Goal: Information Seeking & Learning: Learn about a topic

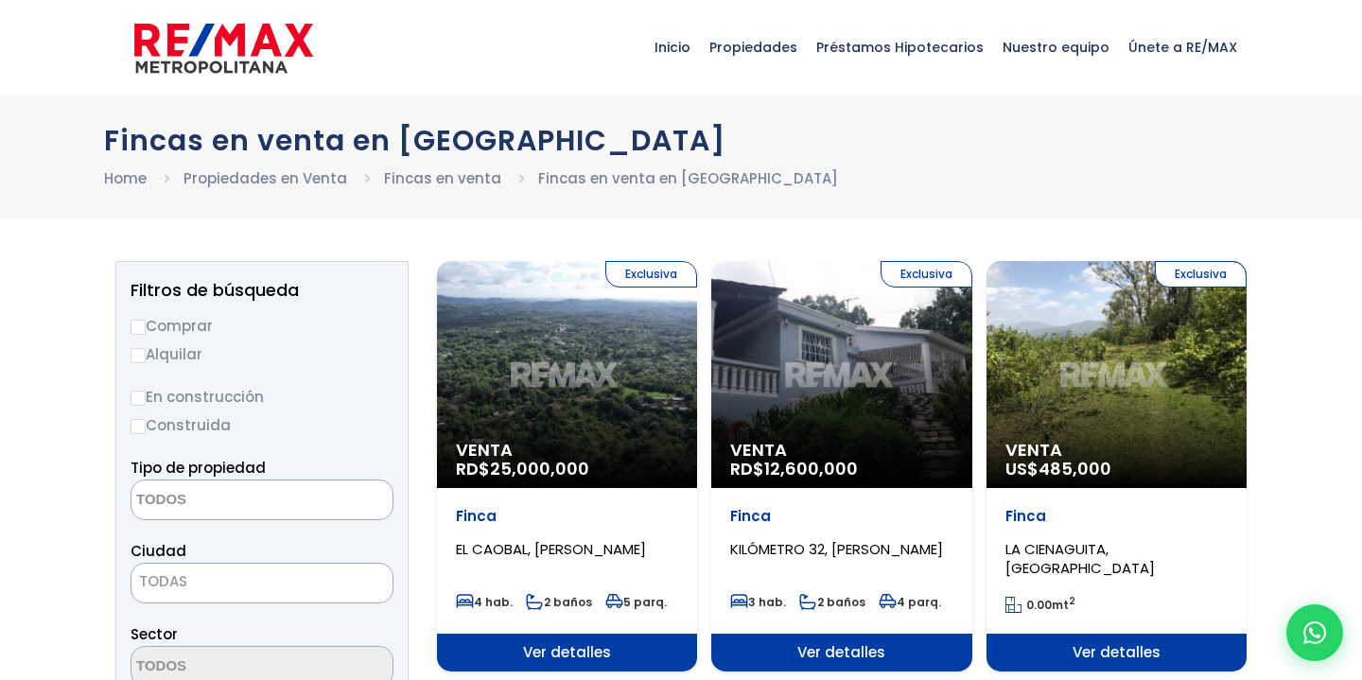
select select
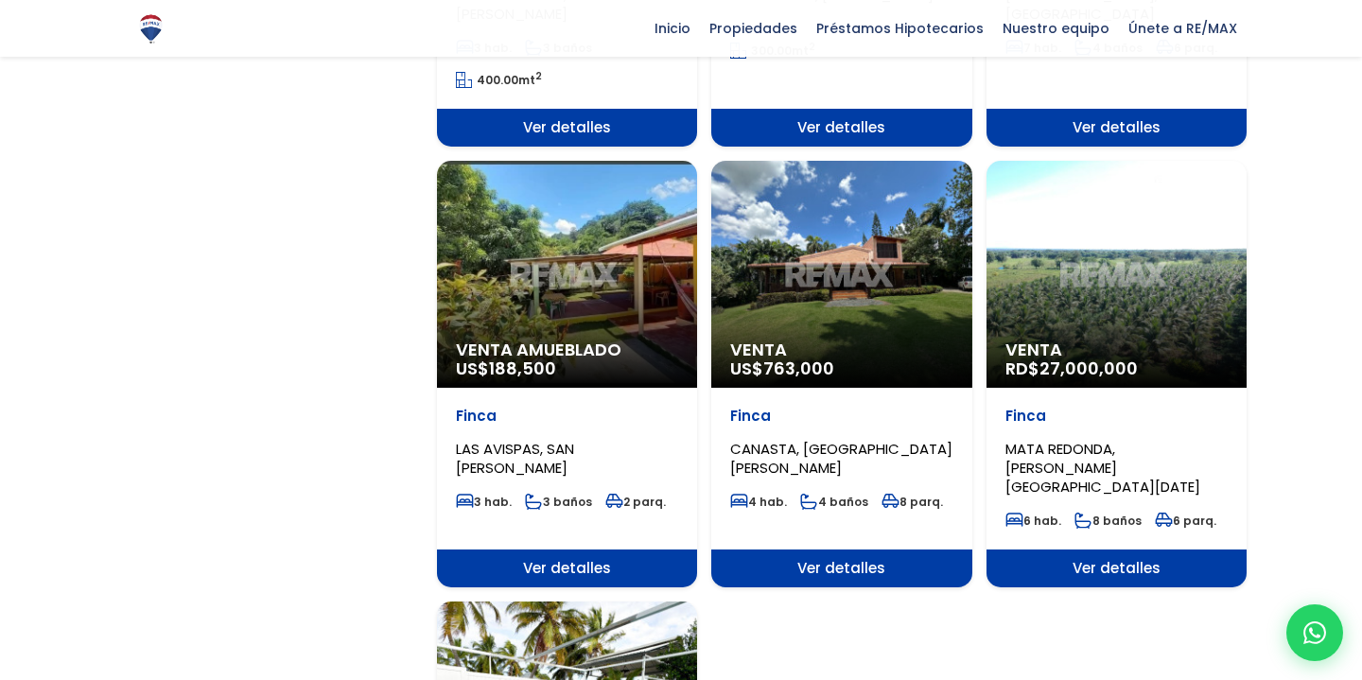
scroll to position [1922, 0]
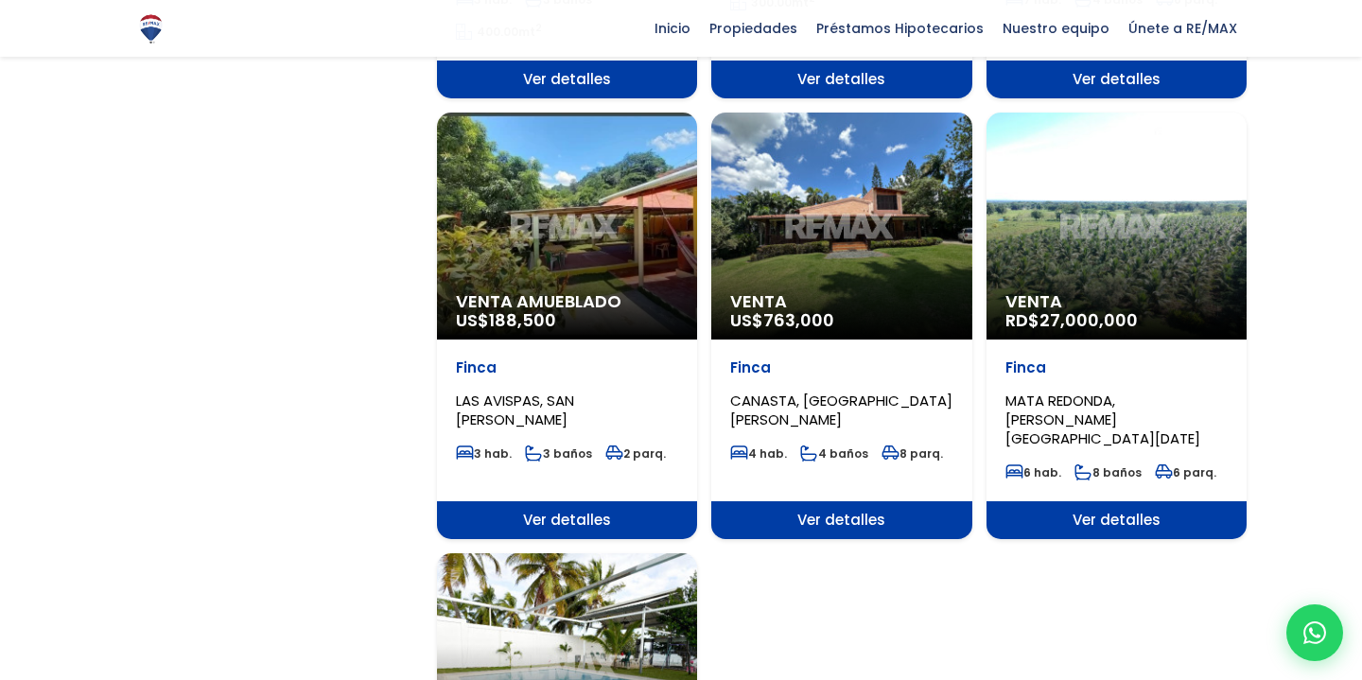
click at [843, 259] on div "Venta US$ 763,000" at bounding box center [841, 226] width 260 height 227
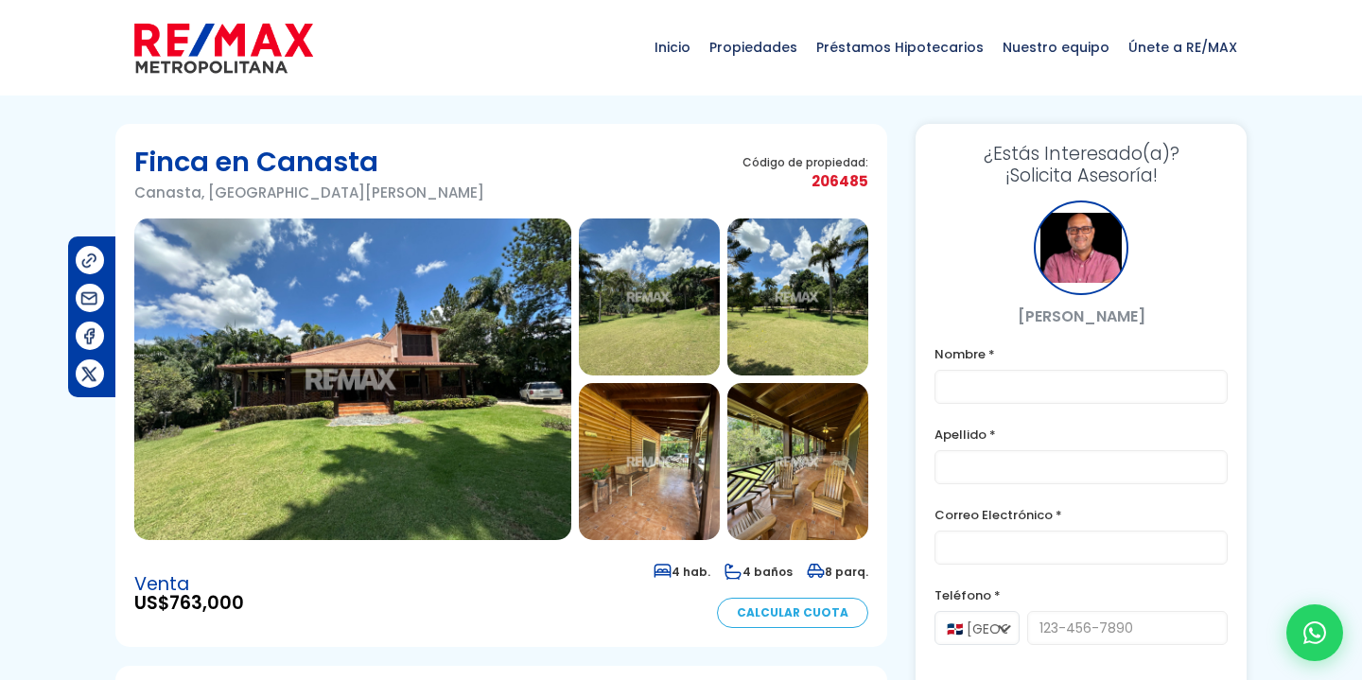
click at [490, 378] on img at bounding box center [352, 380] width 437 height 322
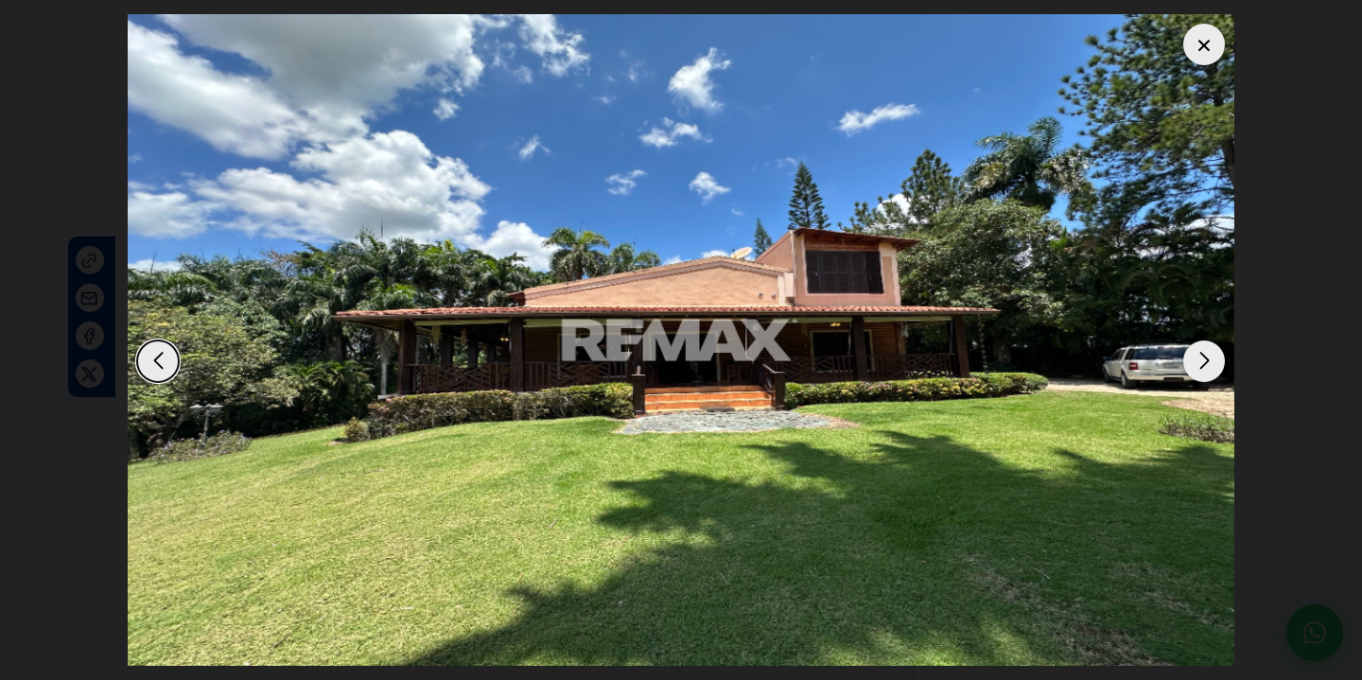
click at [1206, 357] on div "Next slide" at bounding box center [1205, 362] width 42 height 42
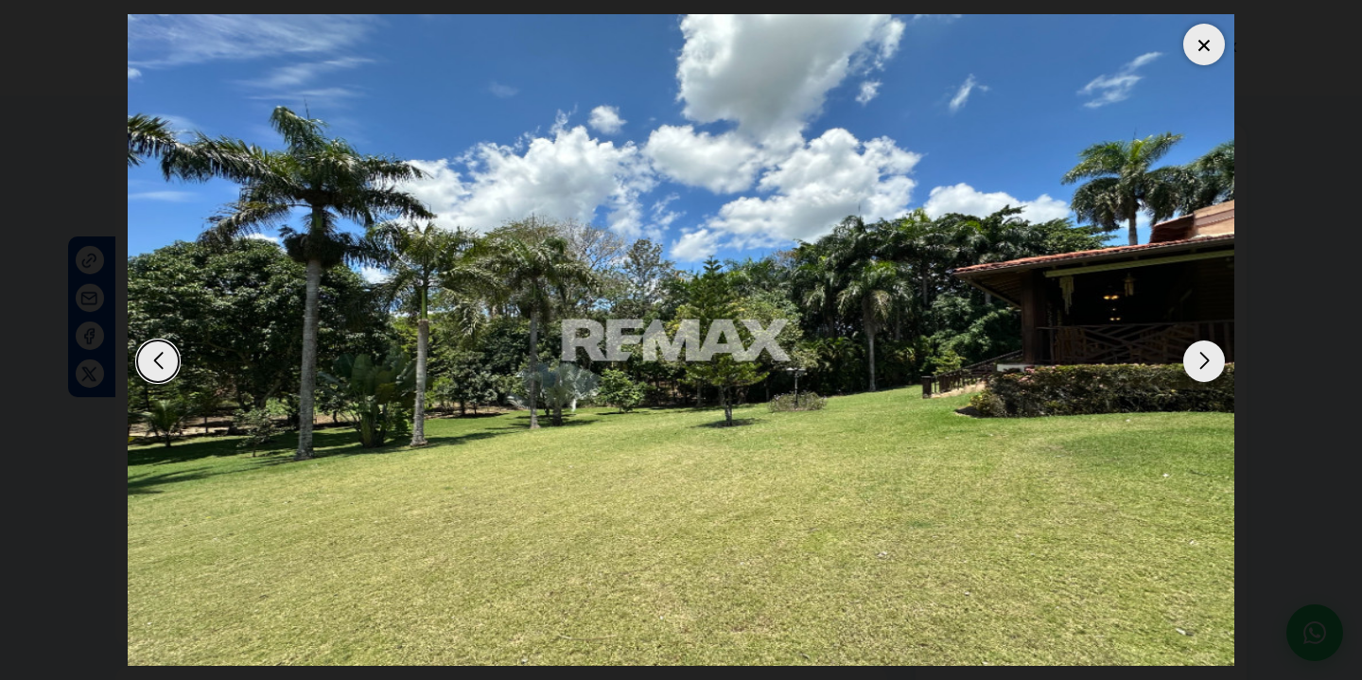
click at [1206, 357] on div "Next slide" at bounding box center [1205, 362] width 42 height 42
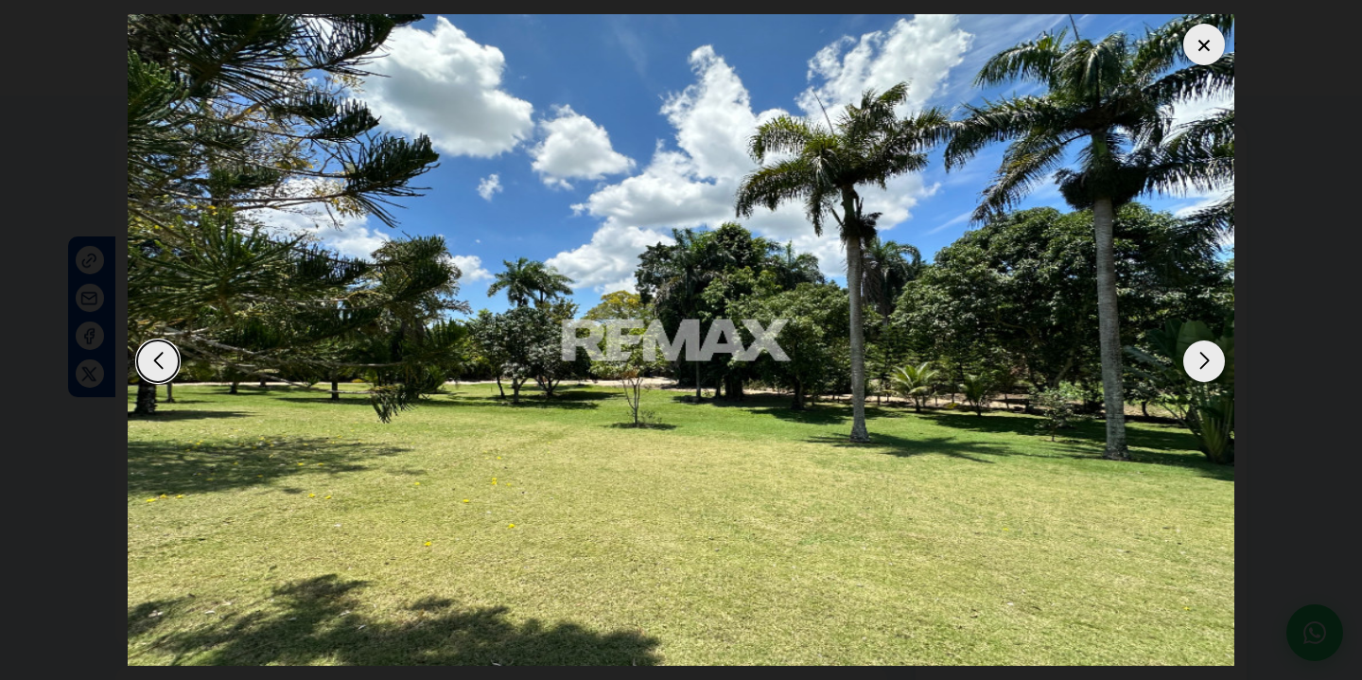
click at [1206, 357] on div "Next slide" at bounding box center [1205, 362] width 42 height 42
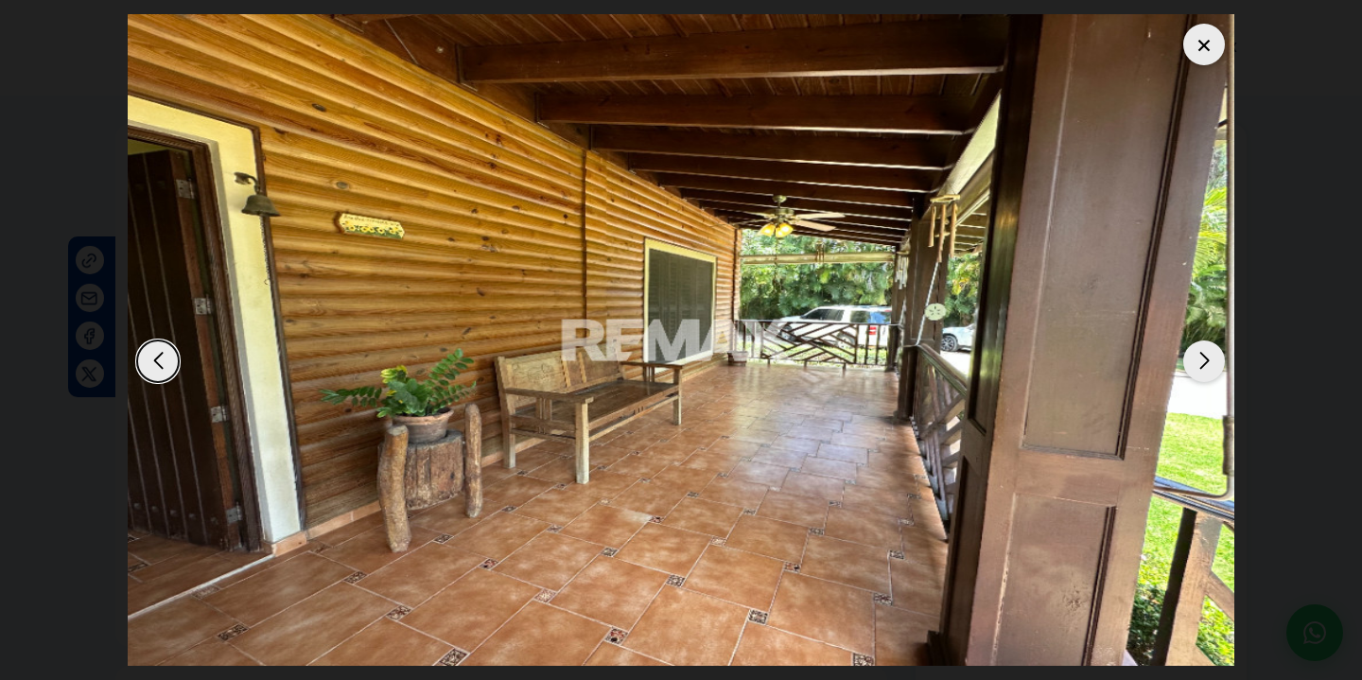
click at [1206, 357] on div "Next slide" at bounding box center [1205, 362] width 42 height 42
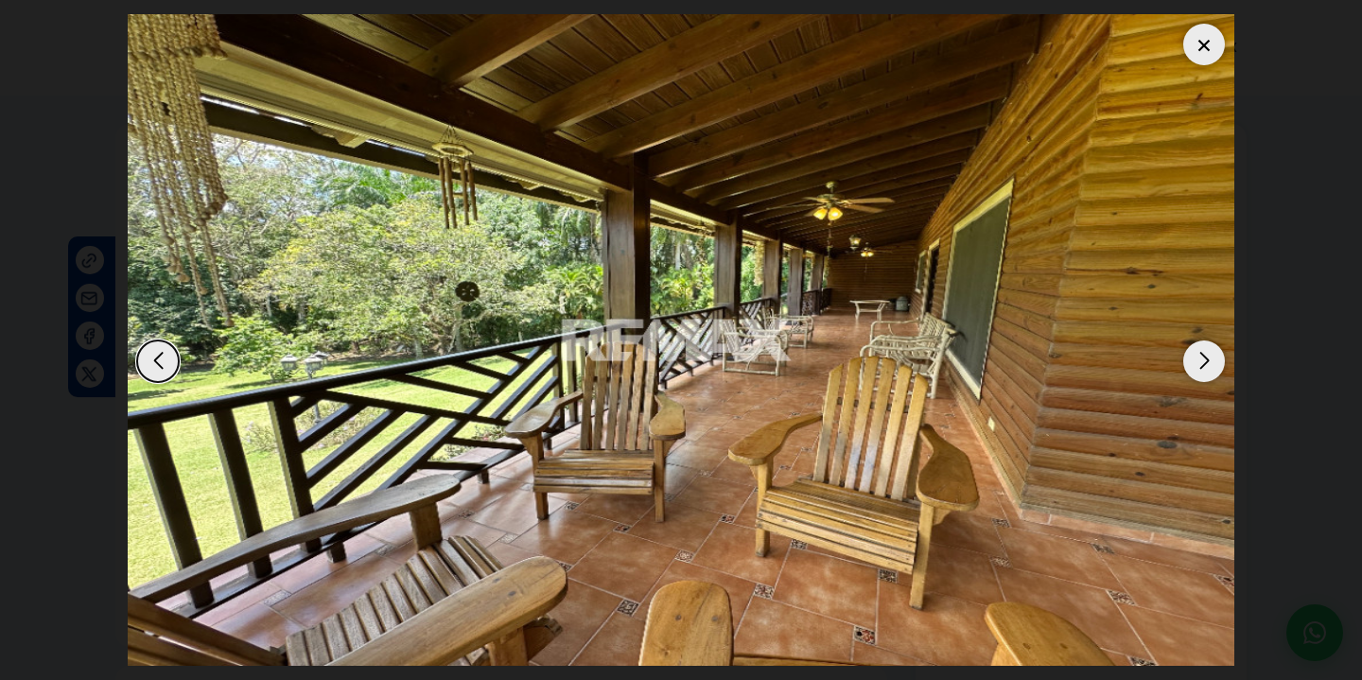
click at [1206, 357] on div "Next slide" at bounding box center [1205, 362] width 42 height 42
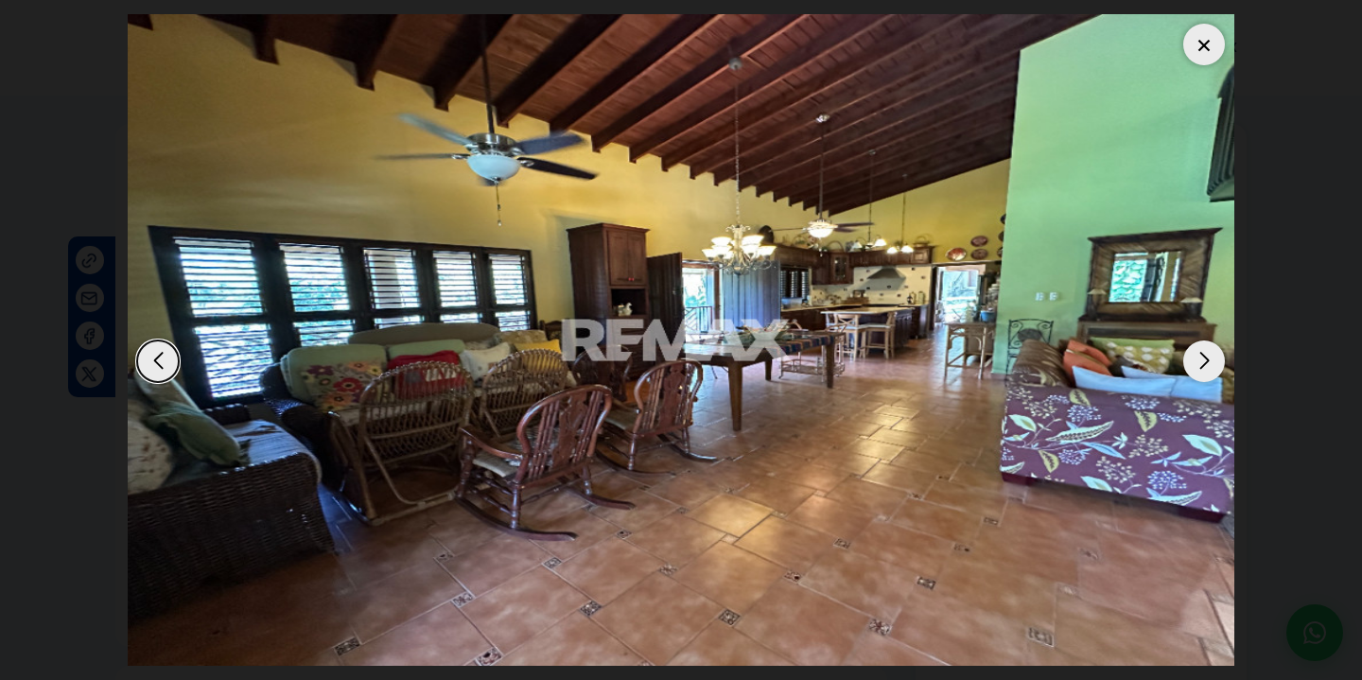
click at [1206, 357] on div "Next slide" at bounding box center [1205, 362] width 42 height 42
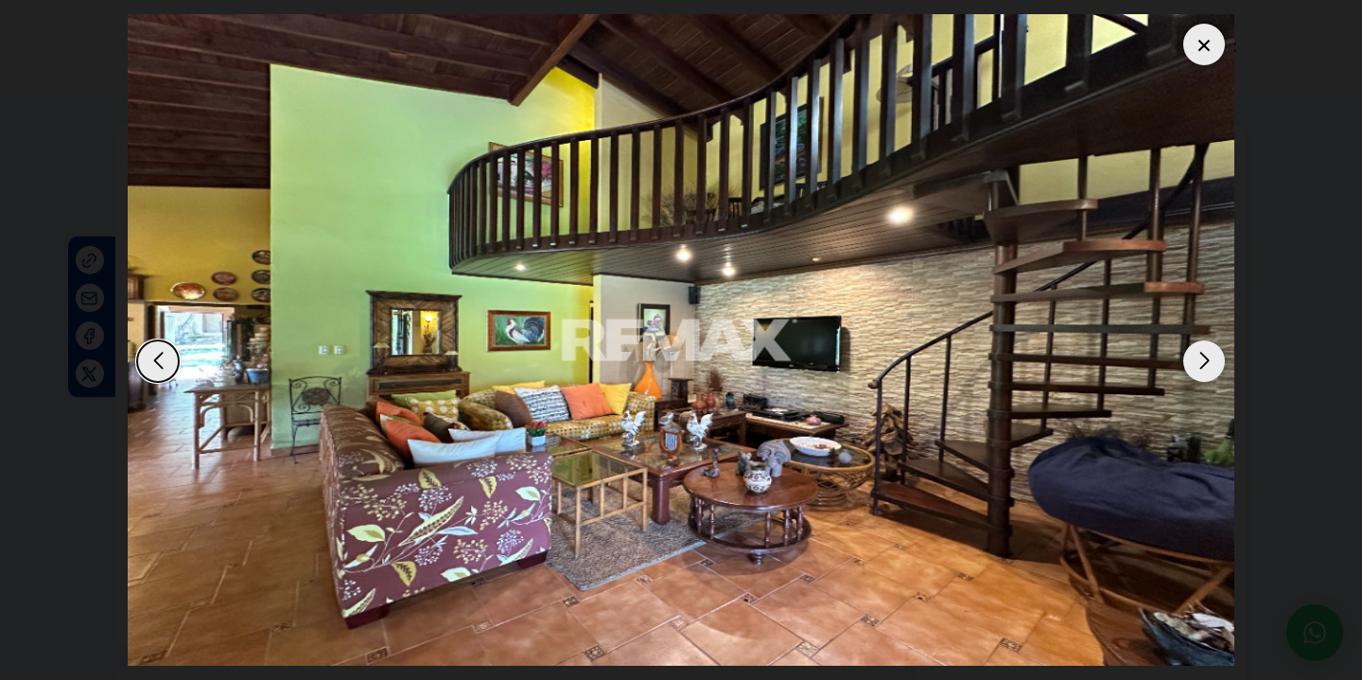
click at [1206, 357] on div "Next slide" at bounding box center [1205, 362] width 42 height 42
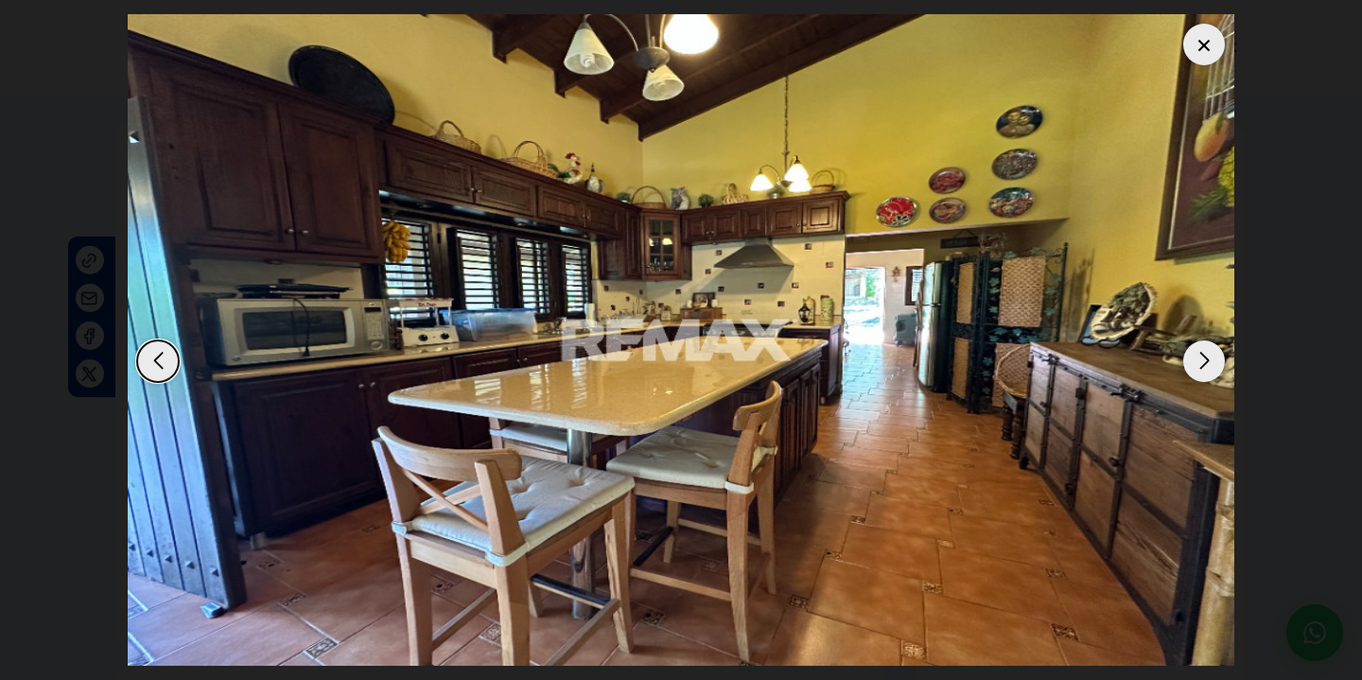
click at [1206, 357] on div "Next slide" at bounding box center [1205, 362] width 42 height 42
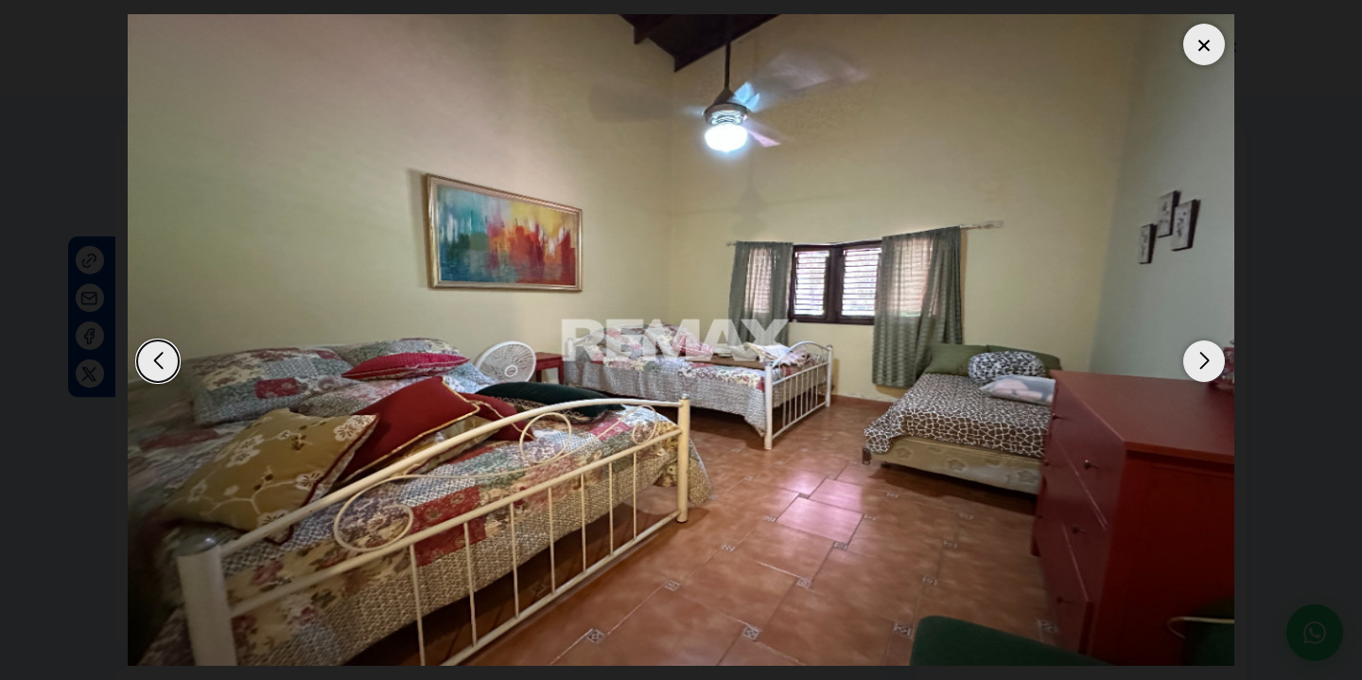
click at [1206, 357] on div "Next slide" at bounding box center [1205, 362] width 42 height 42
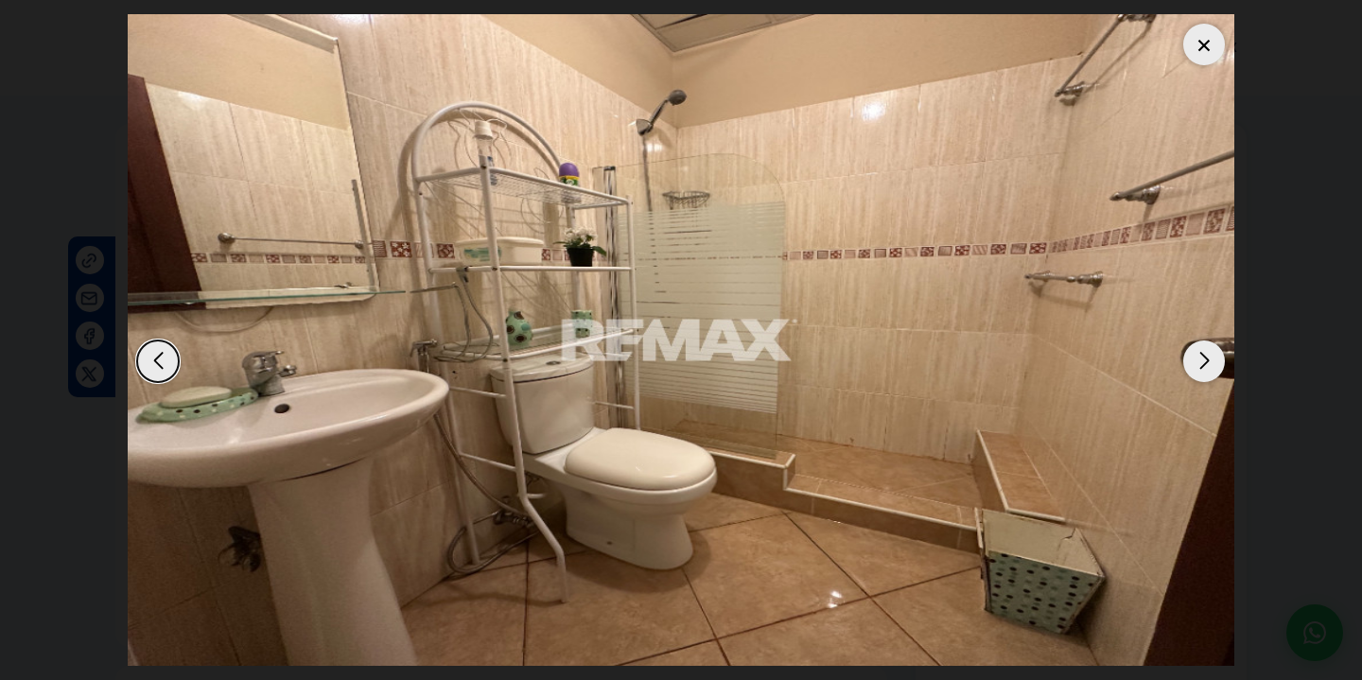
click at [1206, 357] on div "Next slide" at bounding box center [1205, 362] width 42 height 42
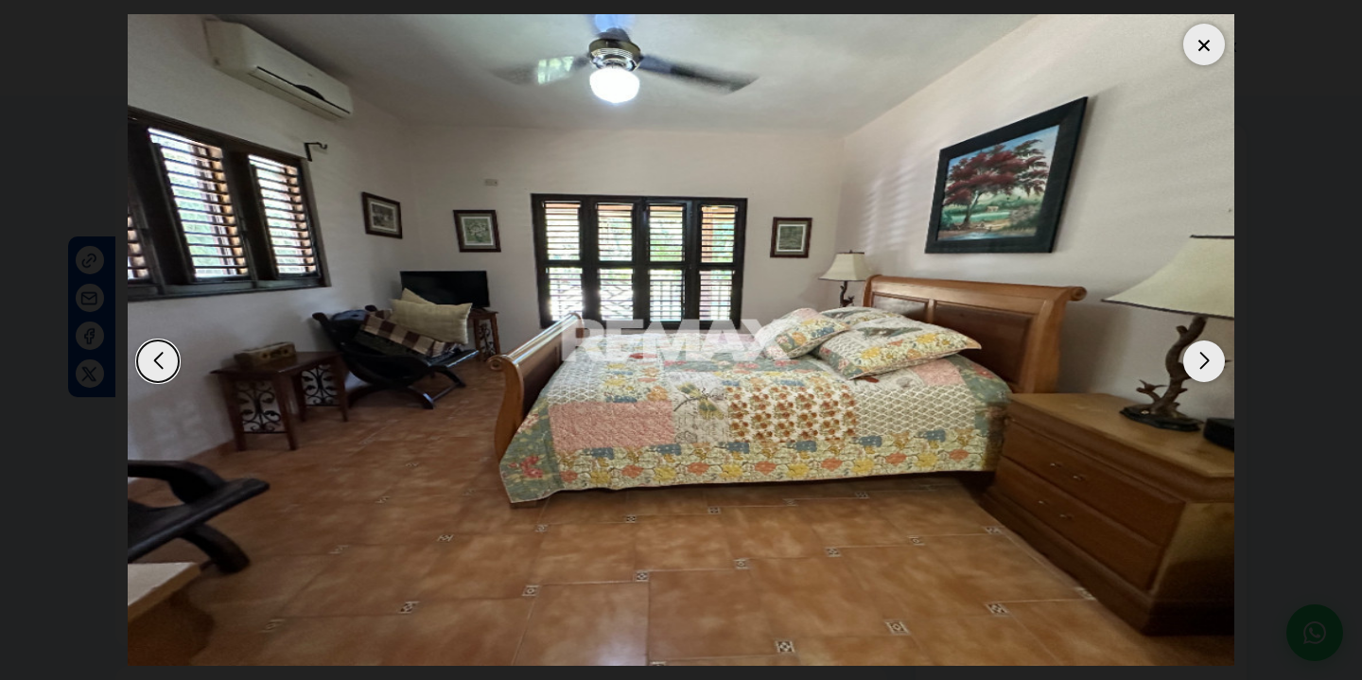
click at [1206, 357] on div "Next slide" at bounding box center [1205, 362] width 42 height 42
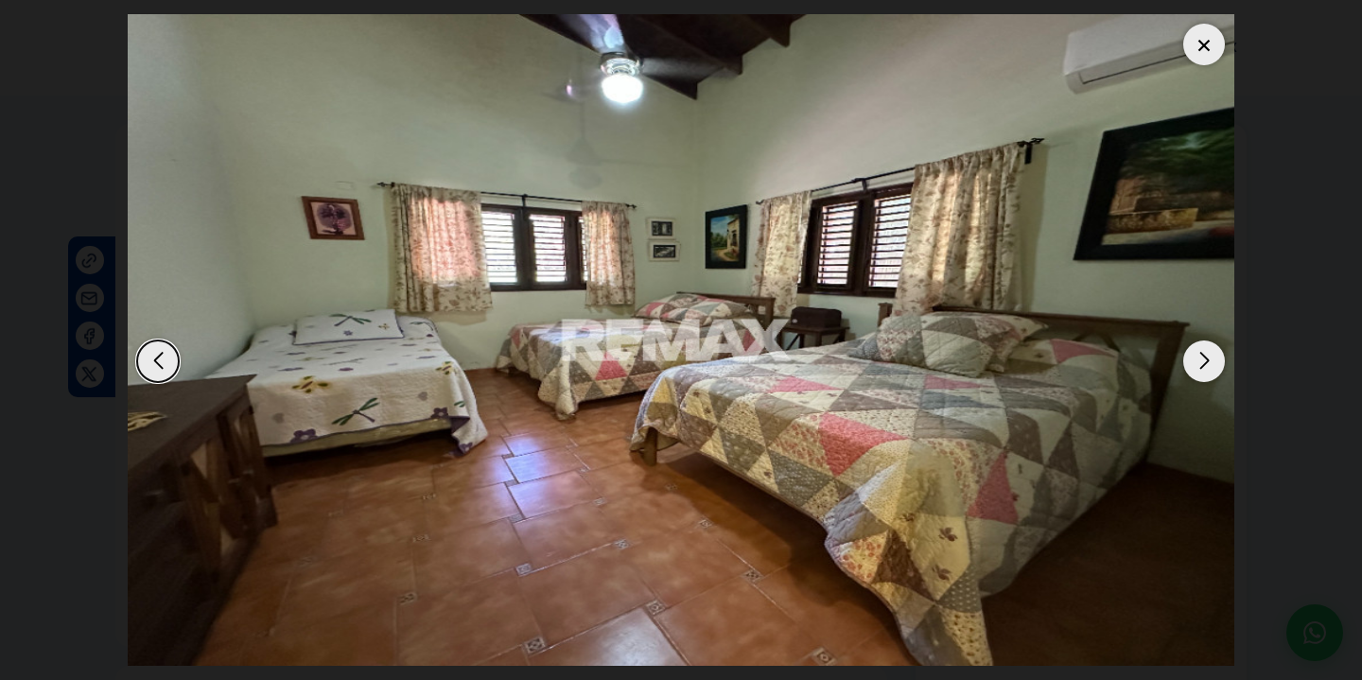
click at [1206, 357] on div "Next slide" at bounding box center [1205, 362] width 42 height 42
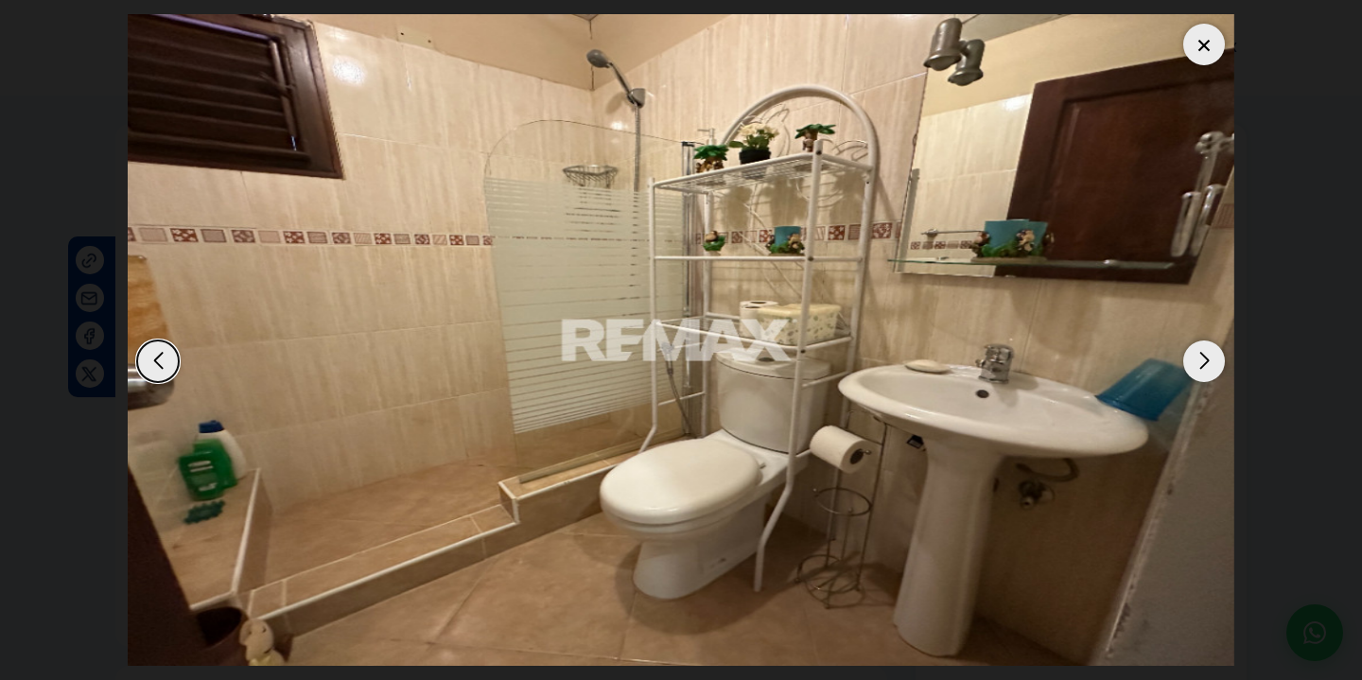
click at [1206, 357] on div "Next slide" at bounding box center [1205, 362] width 42 height 42
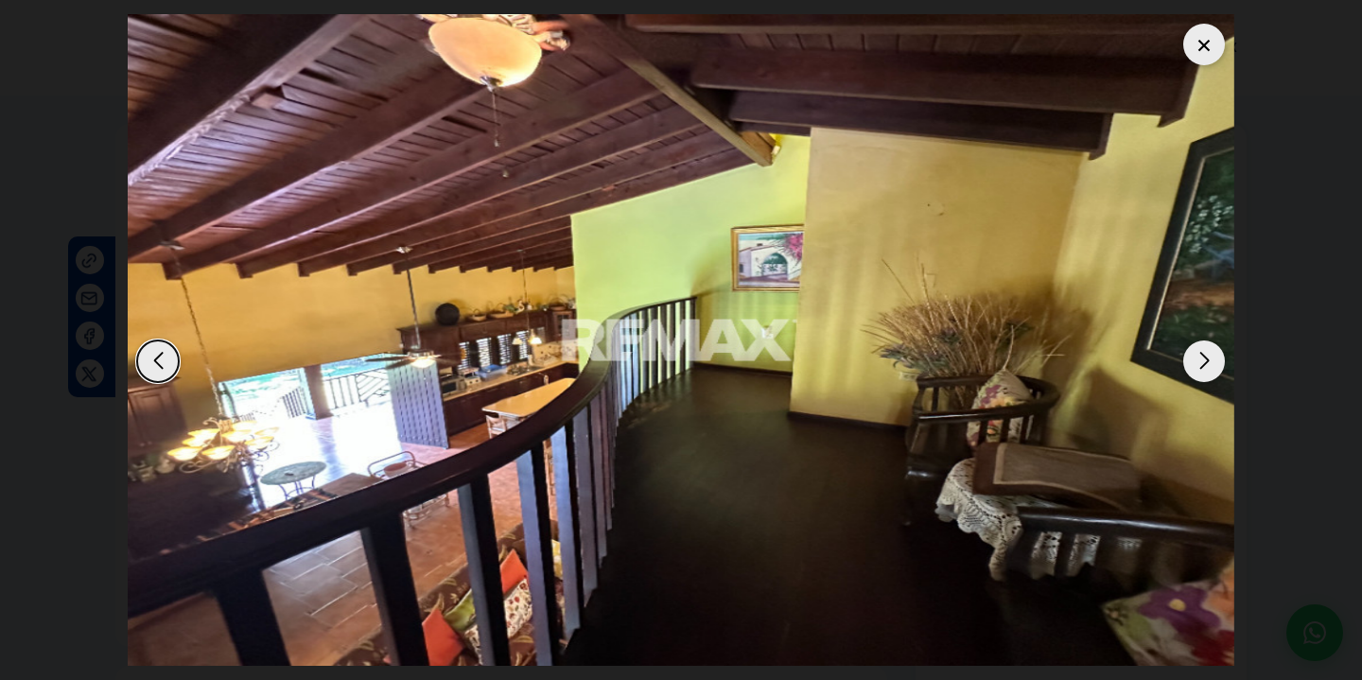
click at [1206, 357] on div "Next slide" at bounding box center [1205, 362] width 42 height 42
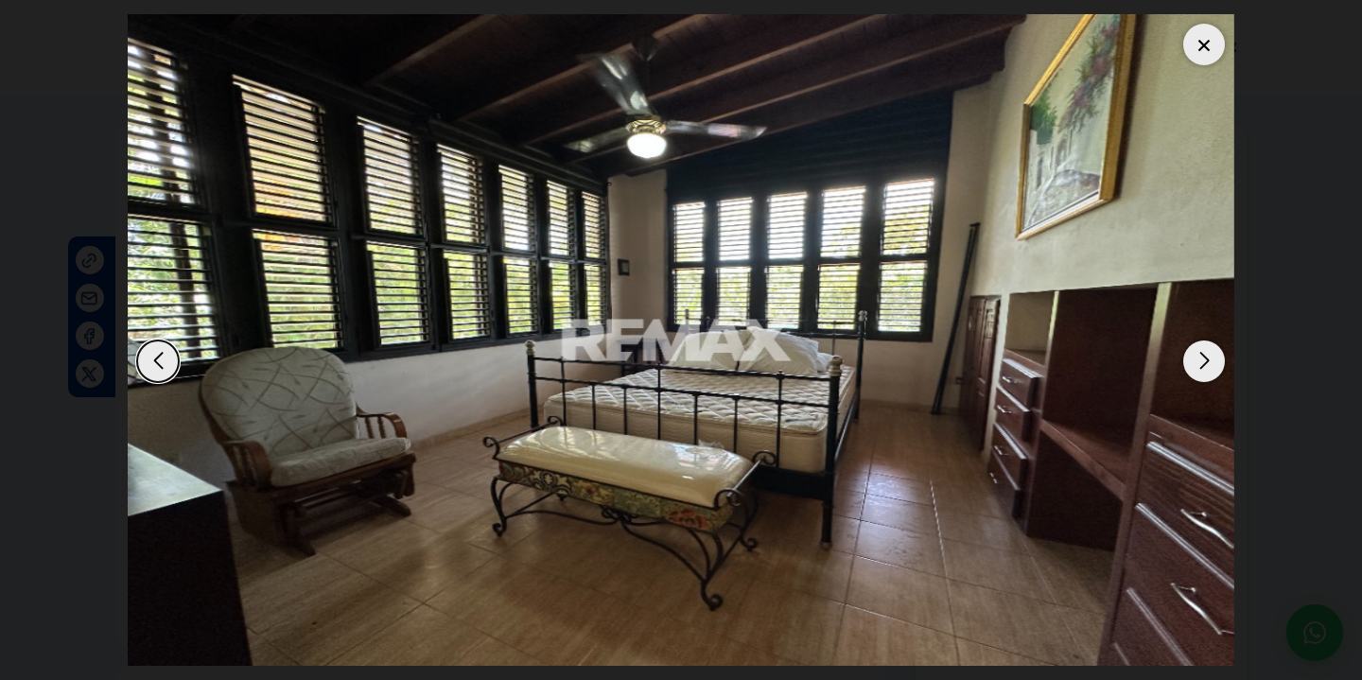
click at [1206, 357] on div "Next slide" at bounding box center [1205, 362] width 42 height 42
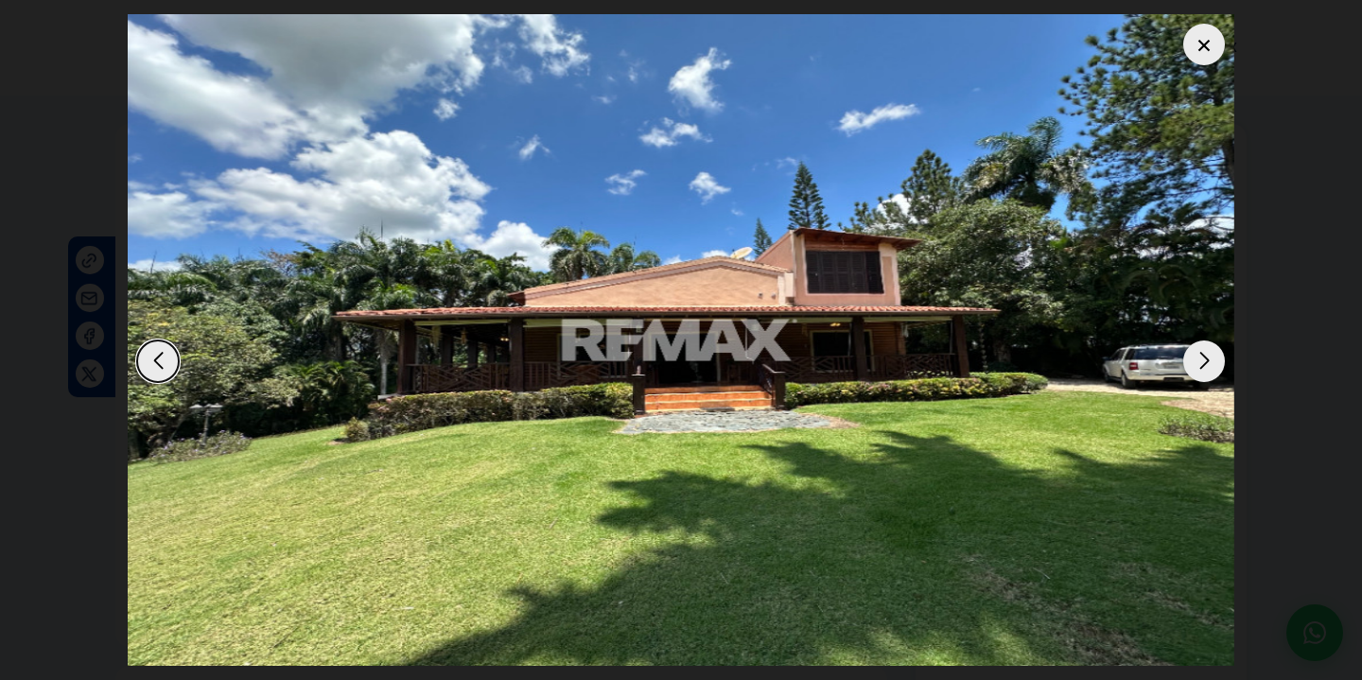
click at [1206, 357] on div "Next slide" at bounding box center [1205, 362] width 42 height 42
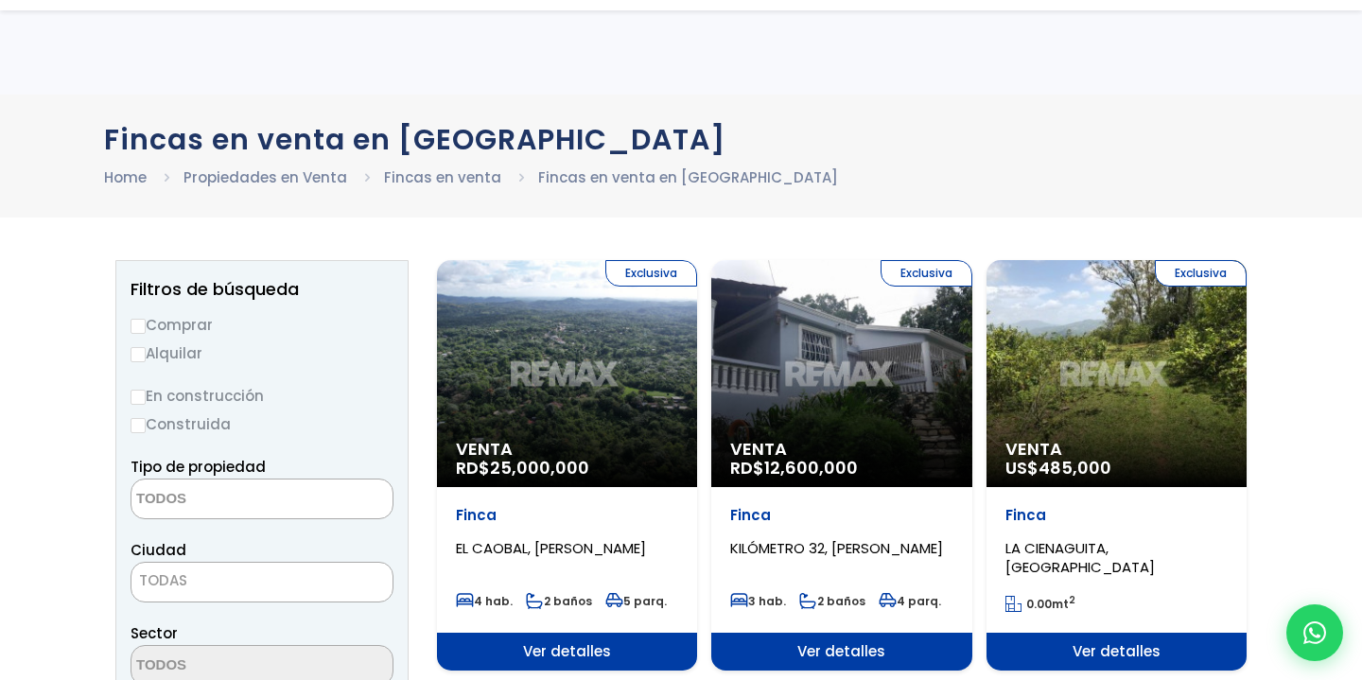
select select
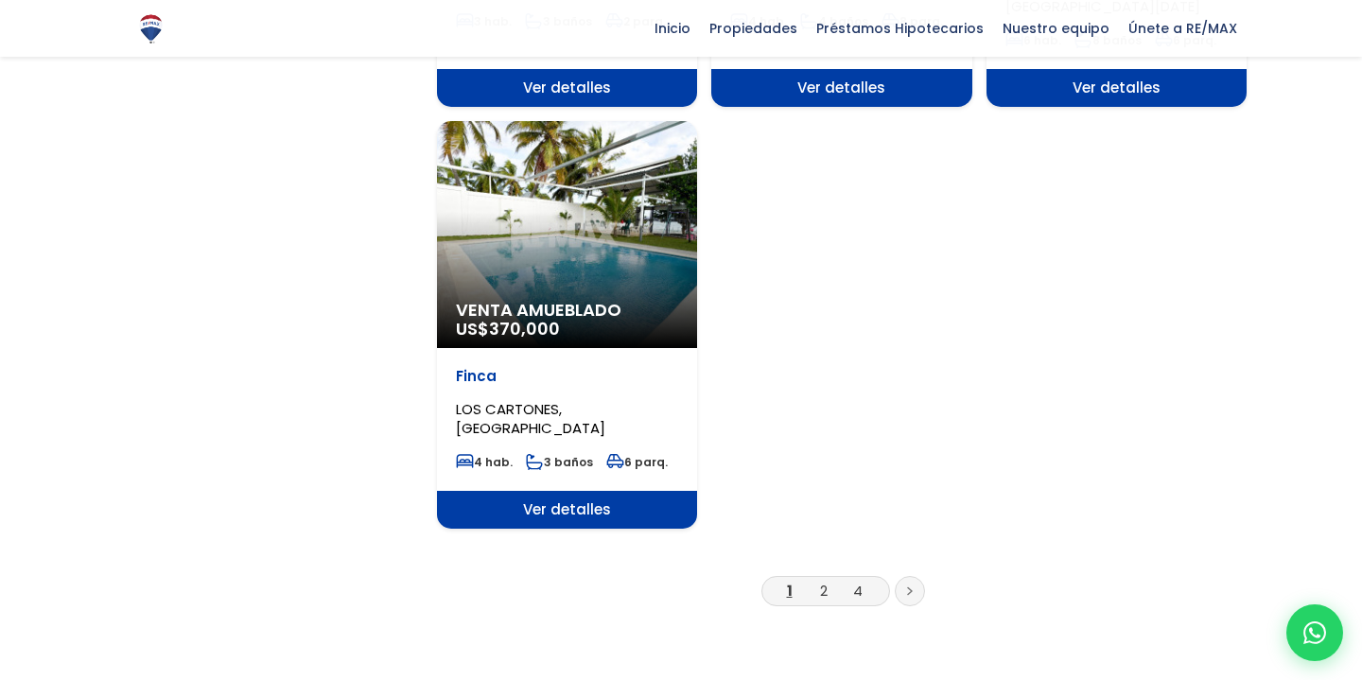
scroll to position [2403, 0]
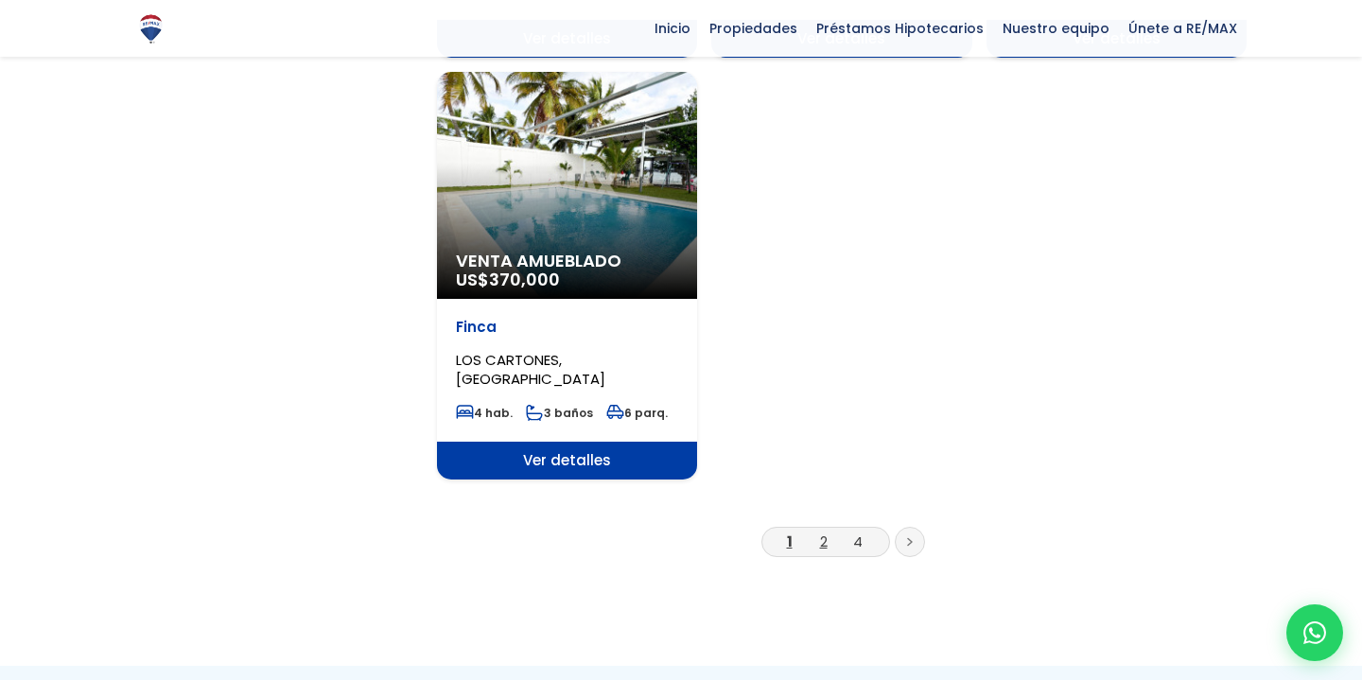
click at [822, 532] on link "2" at bounding box center [824, 542] width 8 height 20
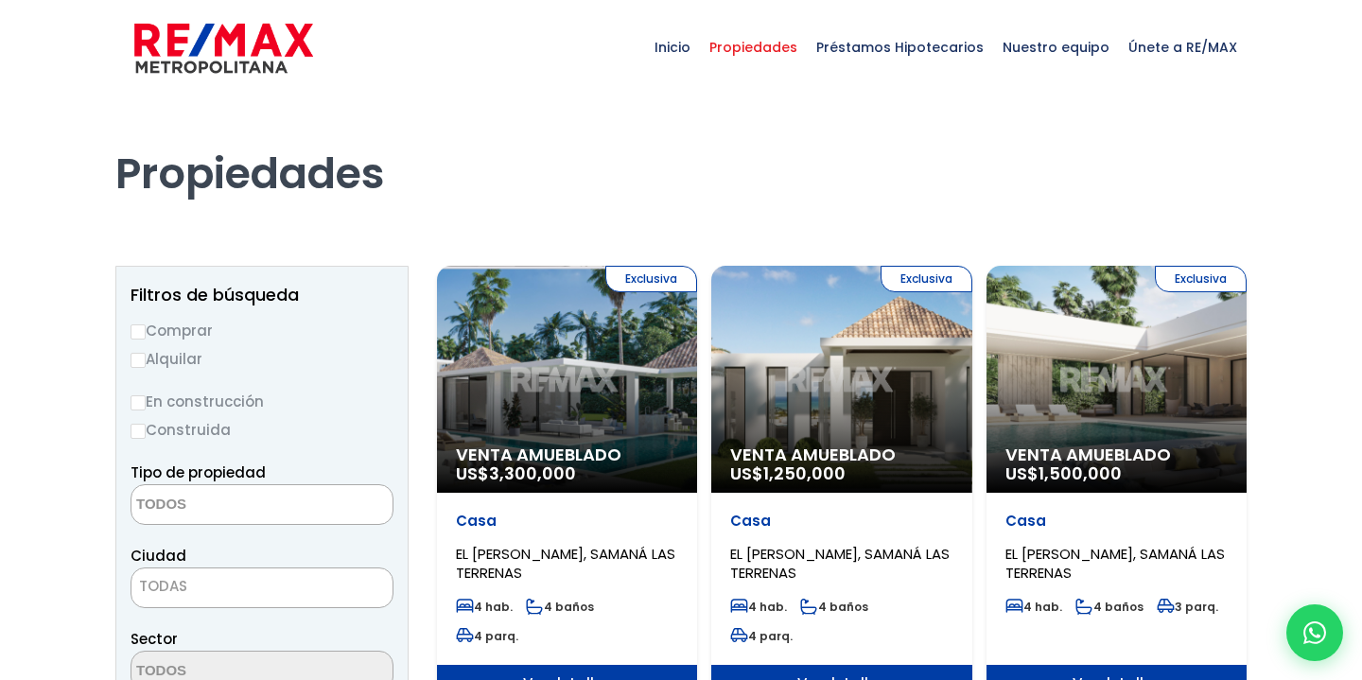
select select
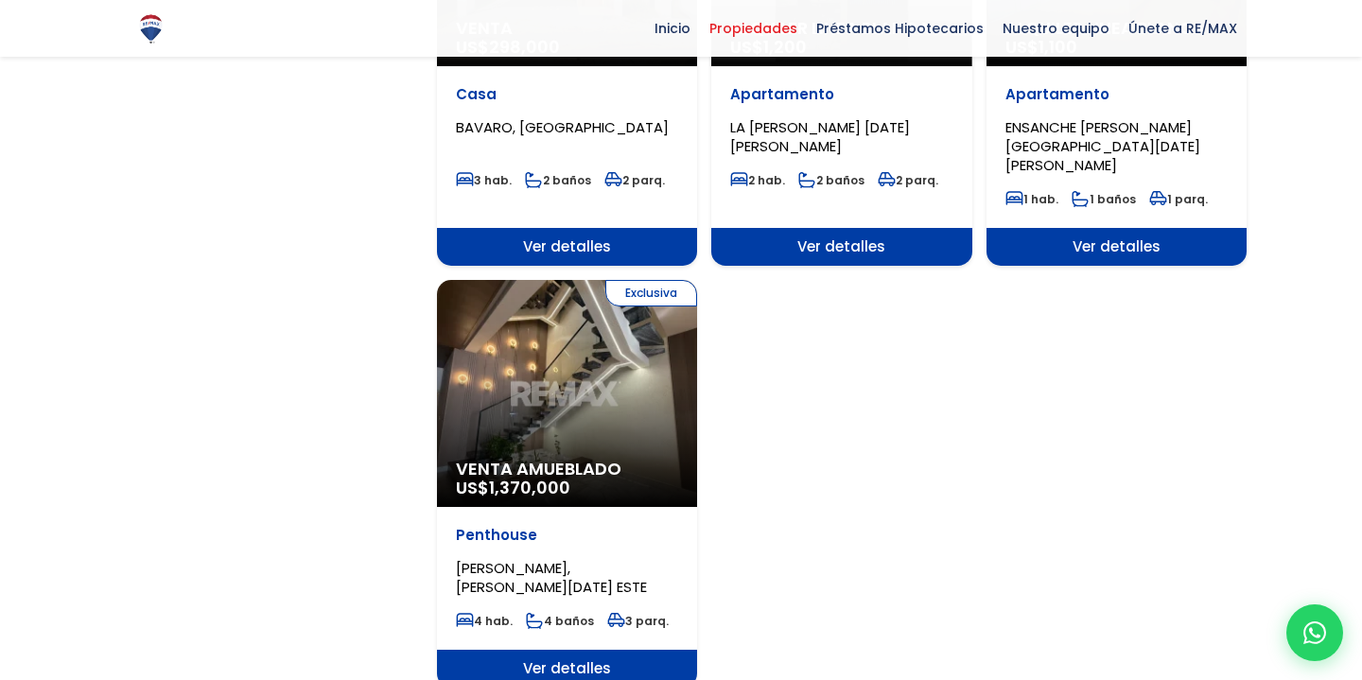
scroll to position [2289, 0]
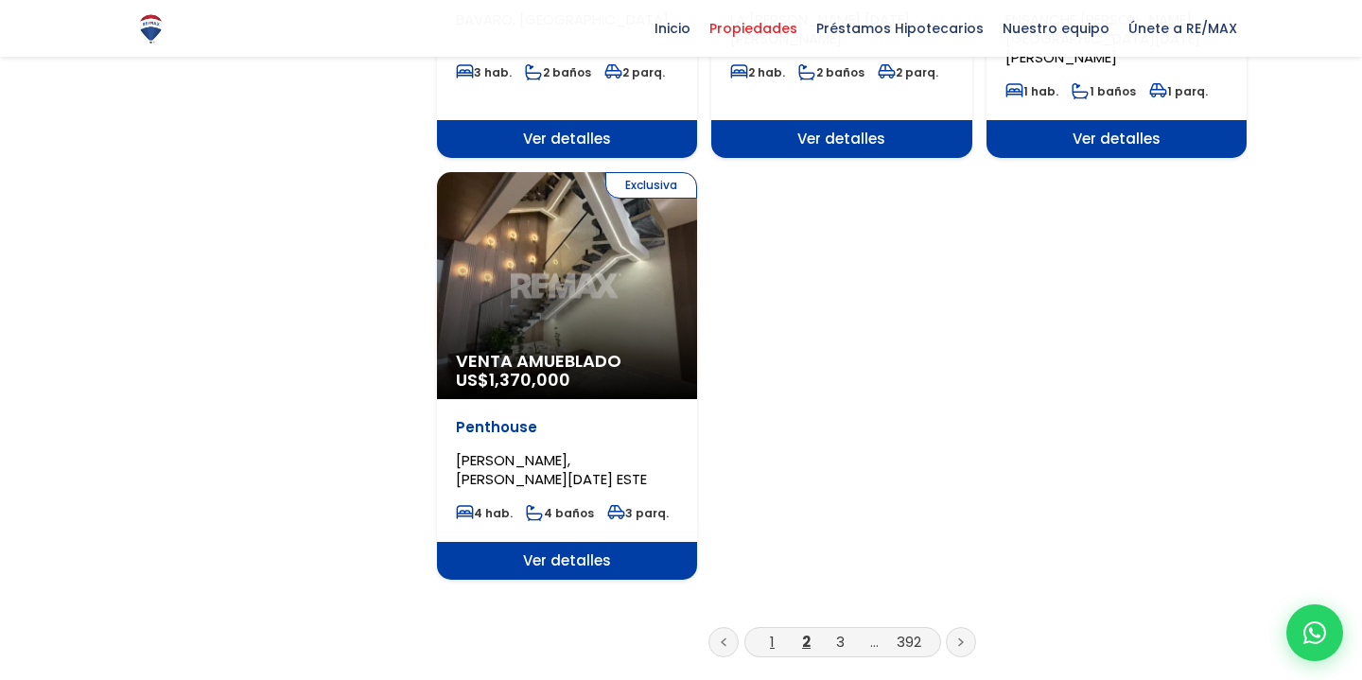
click at [774, 632] on link "1" at bounding box center [772, 642] width 5 height 20
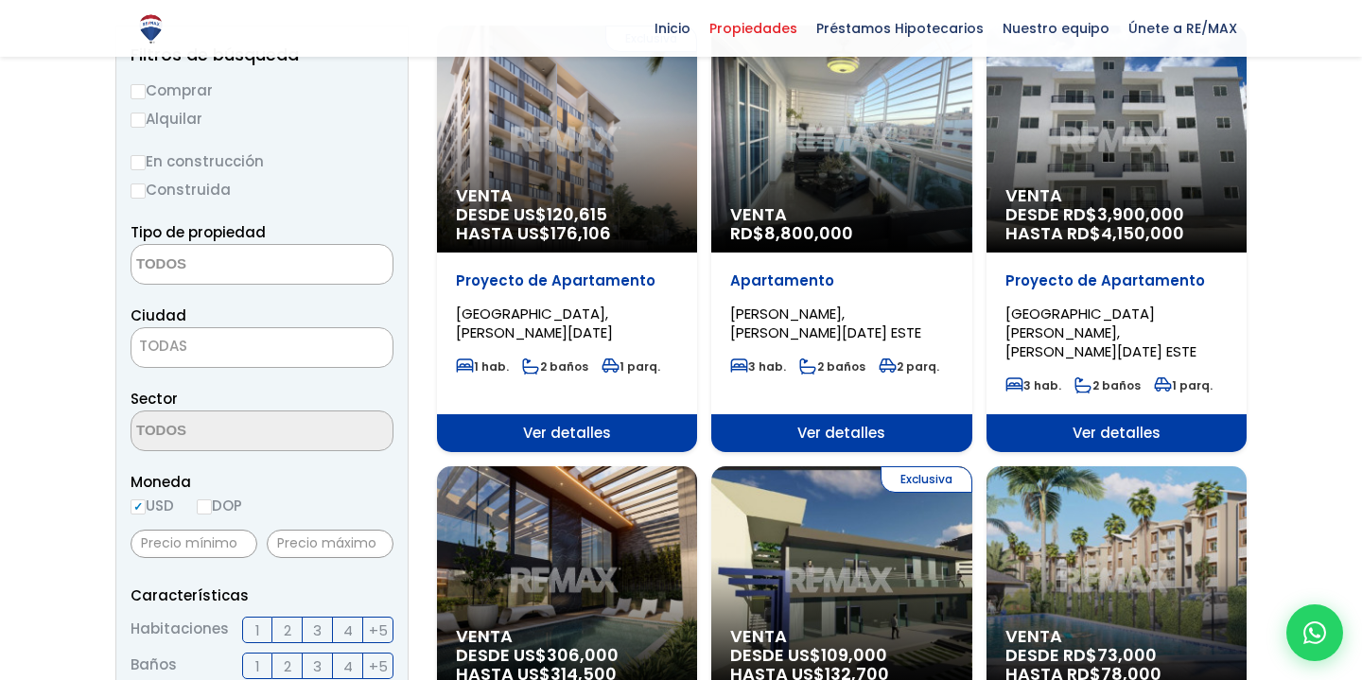
scroll to position [233, 0]
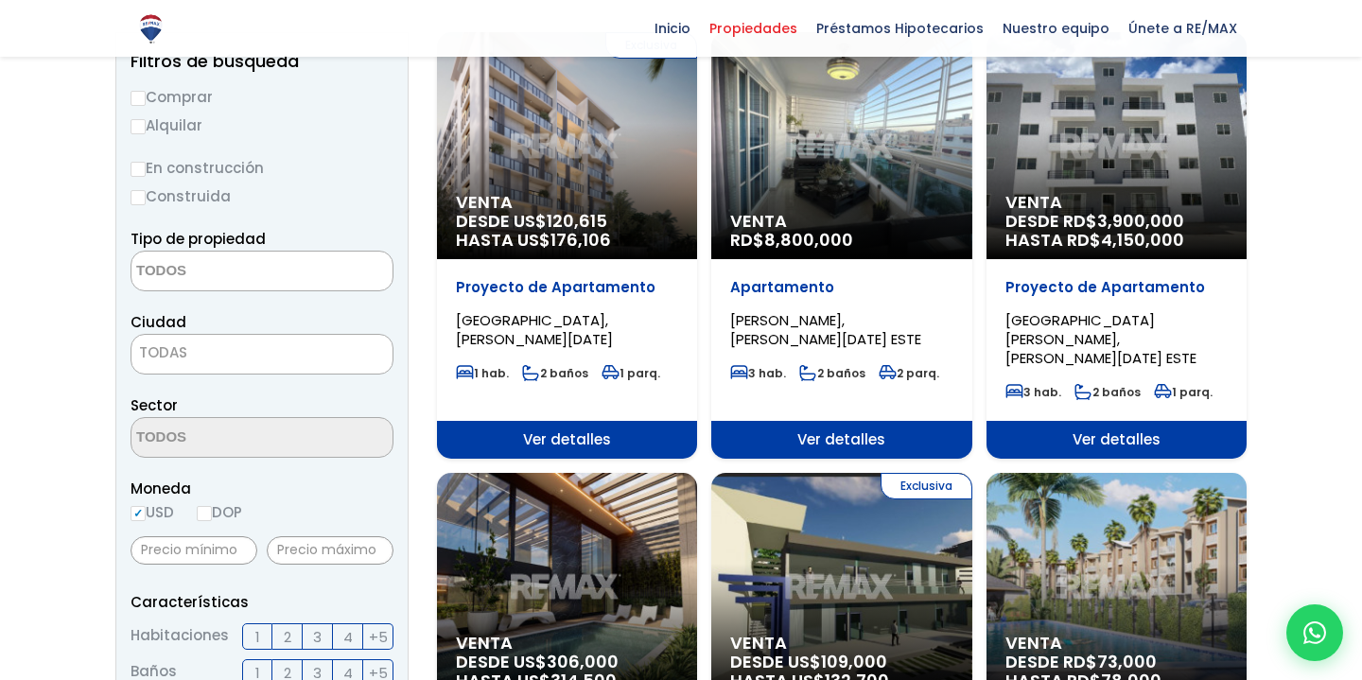
click at [205, 288] on textarea "Search" at bounding box center [224, 272] width 184 height 41
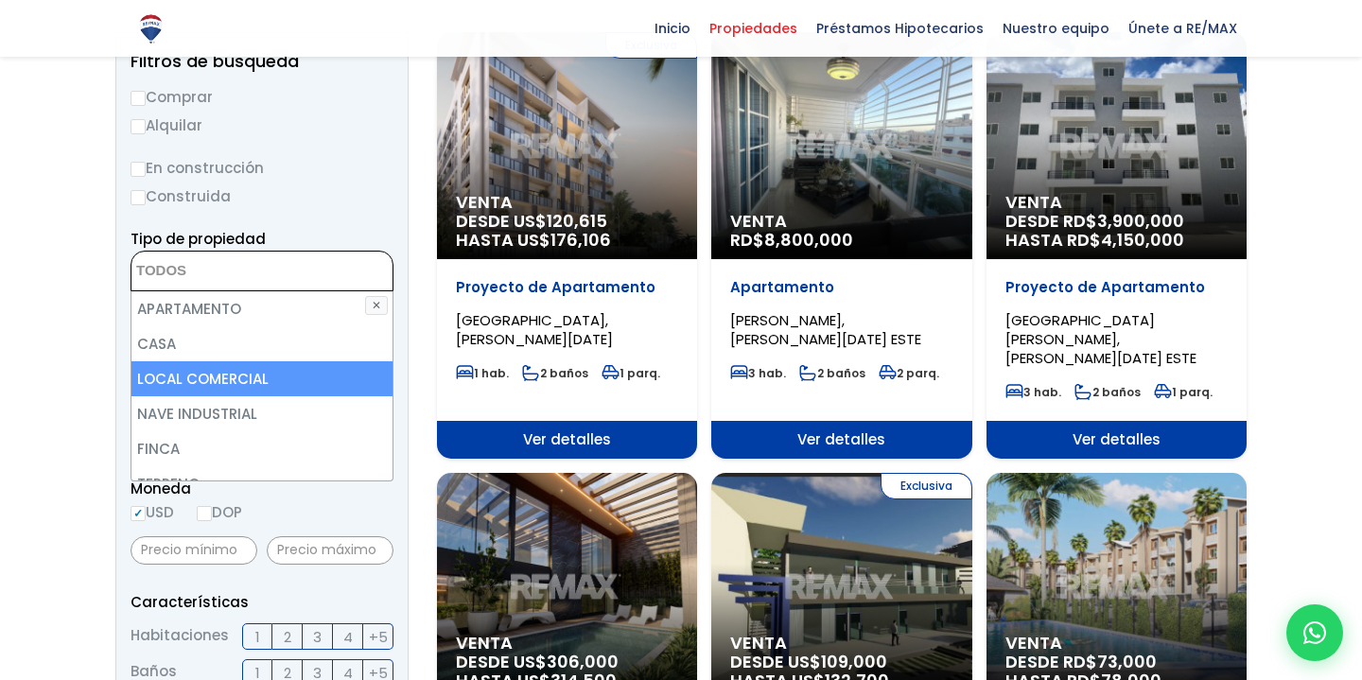
scroll to position [82, 0]
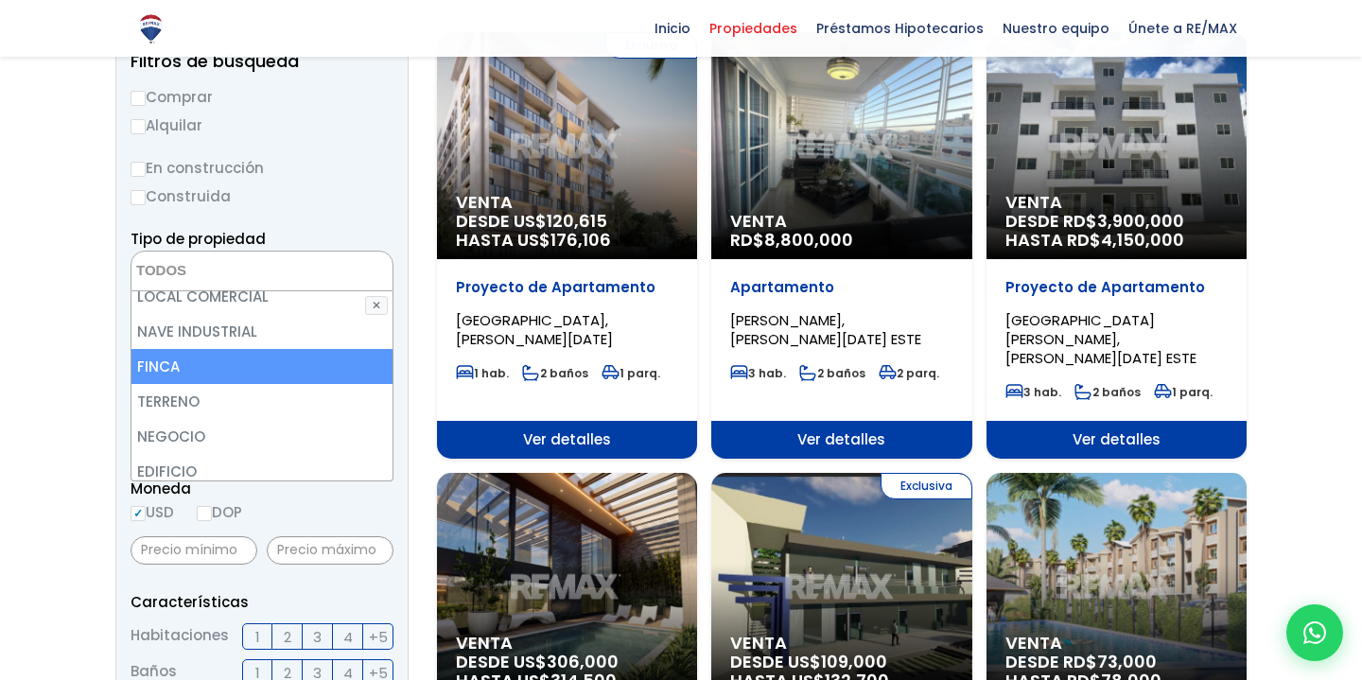
click at [197, 379] on li "FINCA" at bounding box center [262, 366] width 261 height 35
select select "estate"
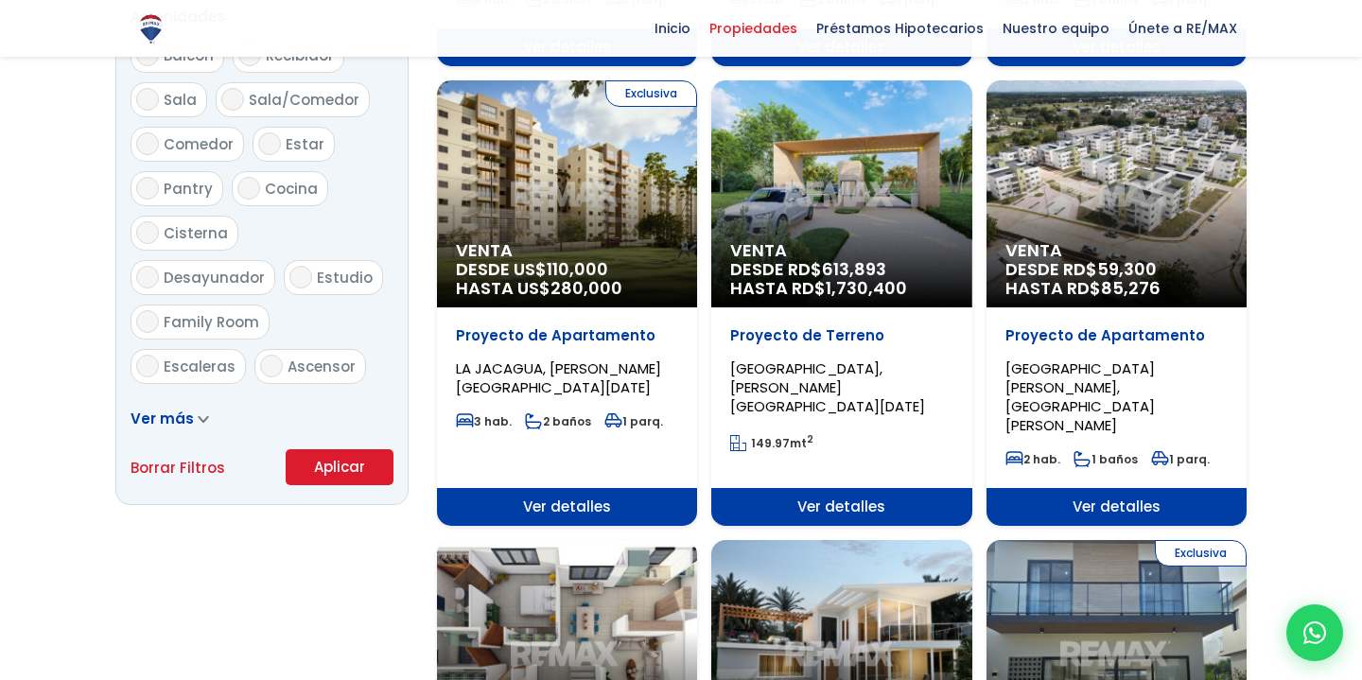
scroll to position [1086, 0]
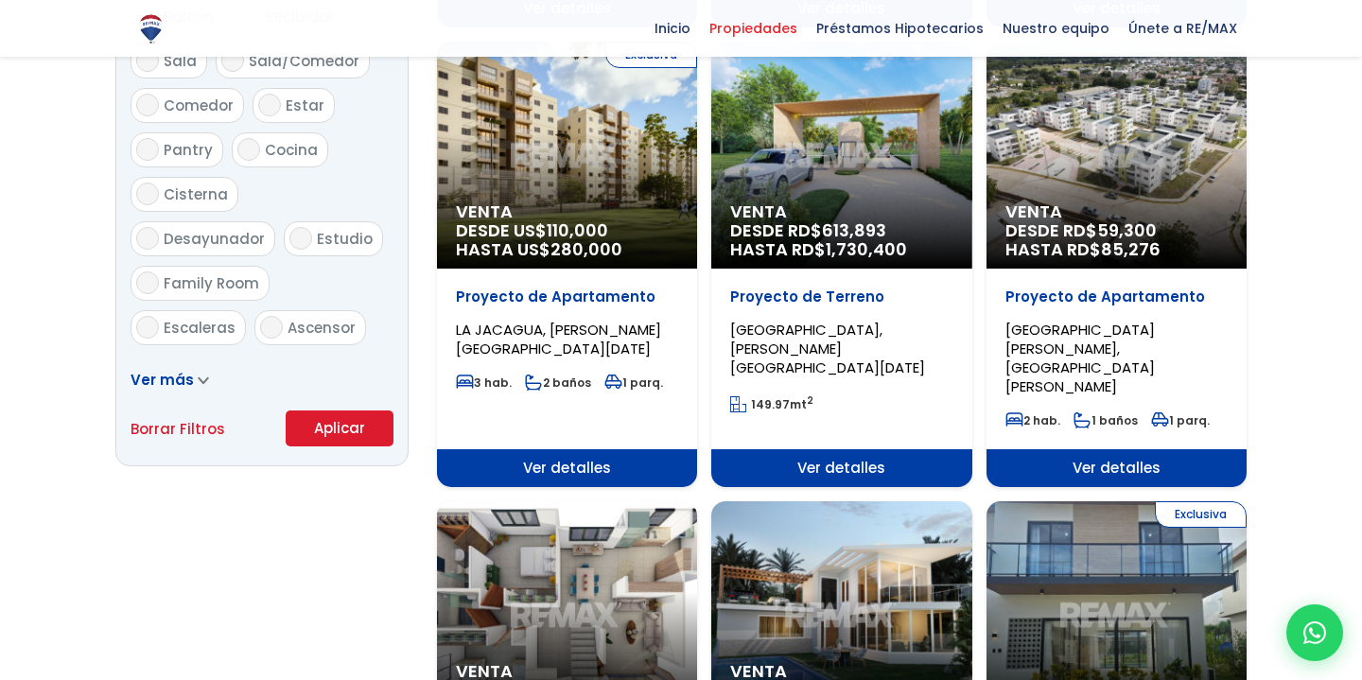
click at [335, 447] on button "Aplicar" at bounding box center [340, 429] width 108 height 36
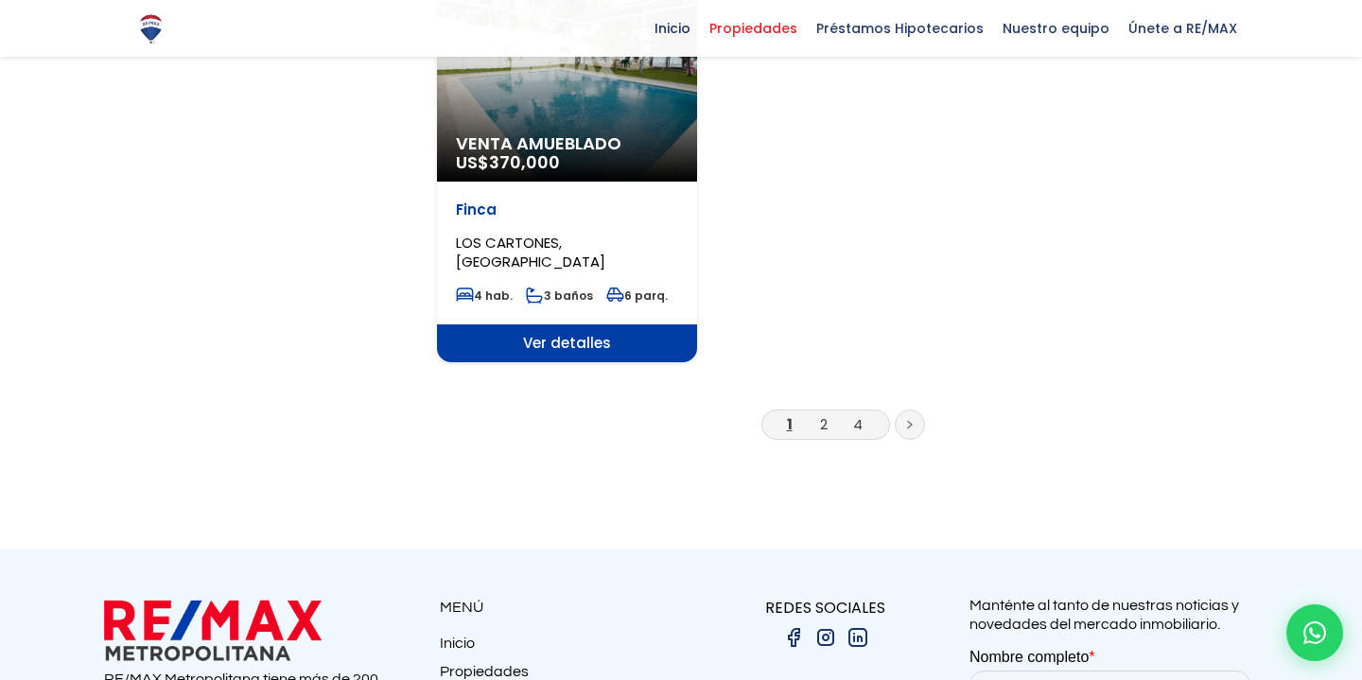
scroll to position [2525, 0]
click at [822, 414] on link "2" at bounding box center [824, 424] width 8 height 20
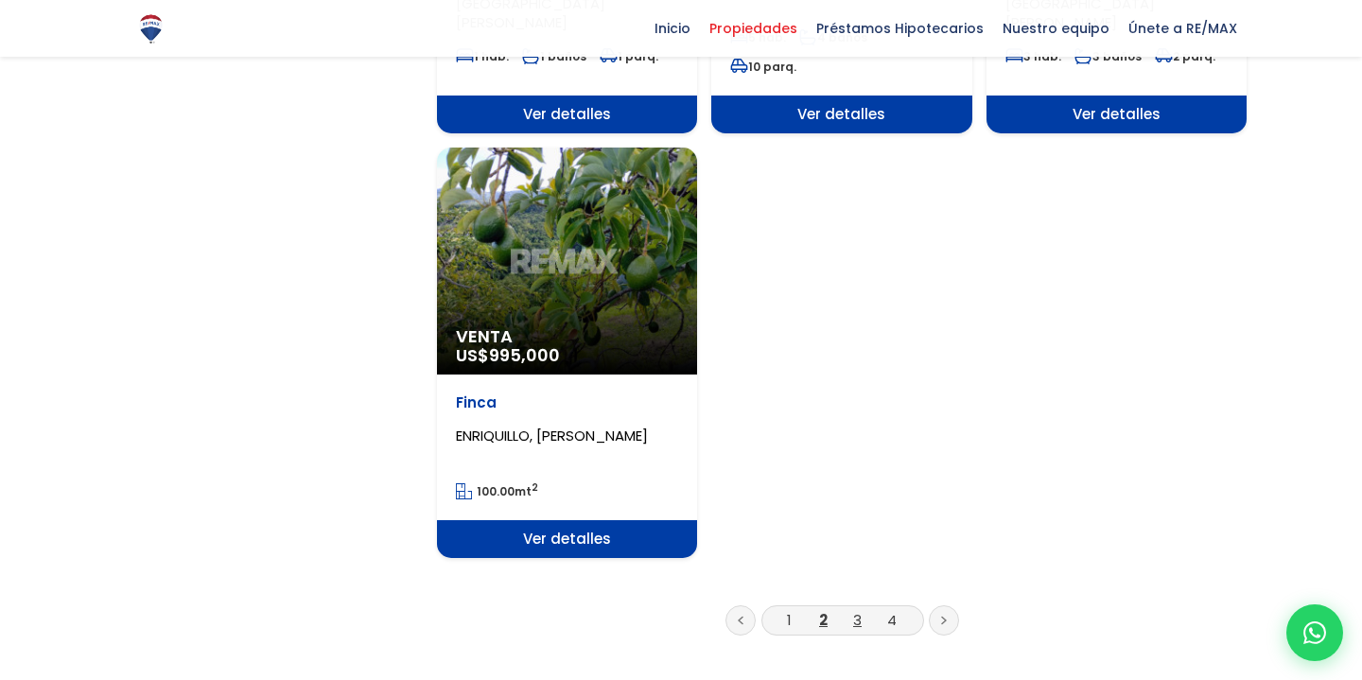
click at [859, 610] on link "3" at bounding box center [857, 620] width 9 height 20
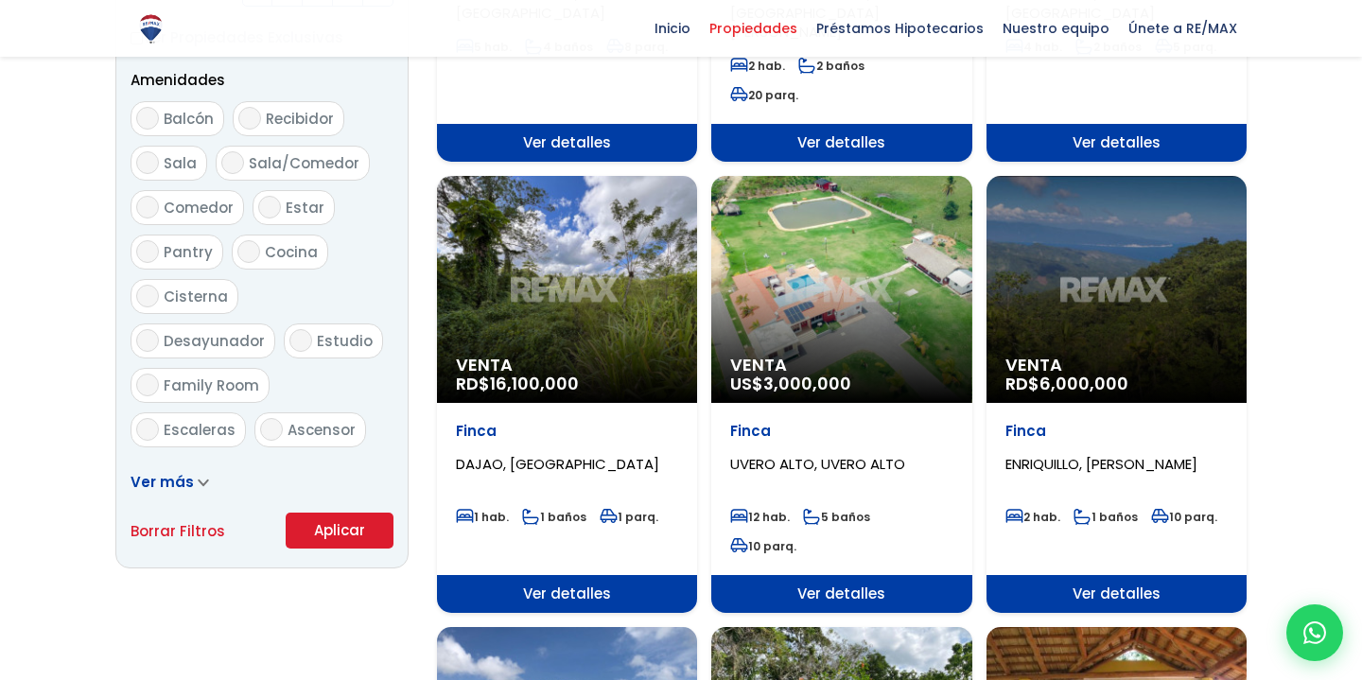
click at [859, 299] on div "Venta US$ 3,000,000" at bounding box center [841, 289] width 260 height 227
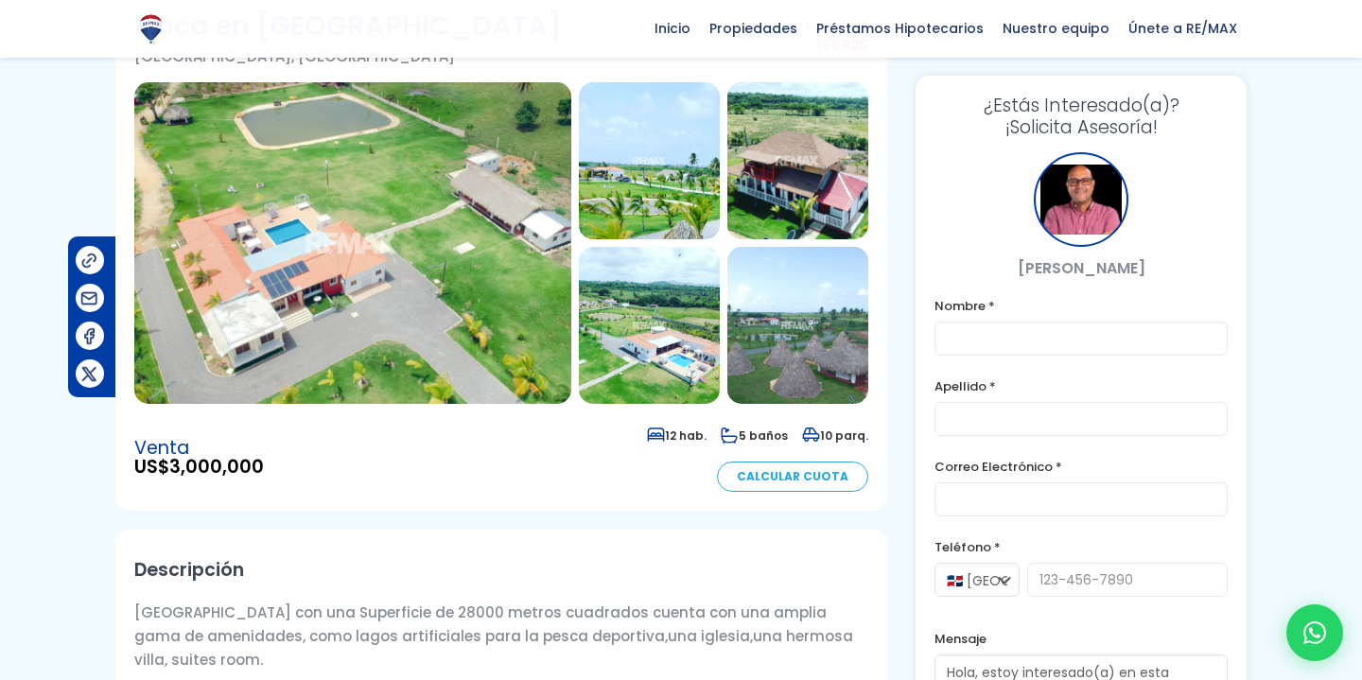
scroll to position [114, 0]
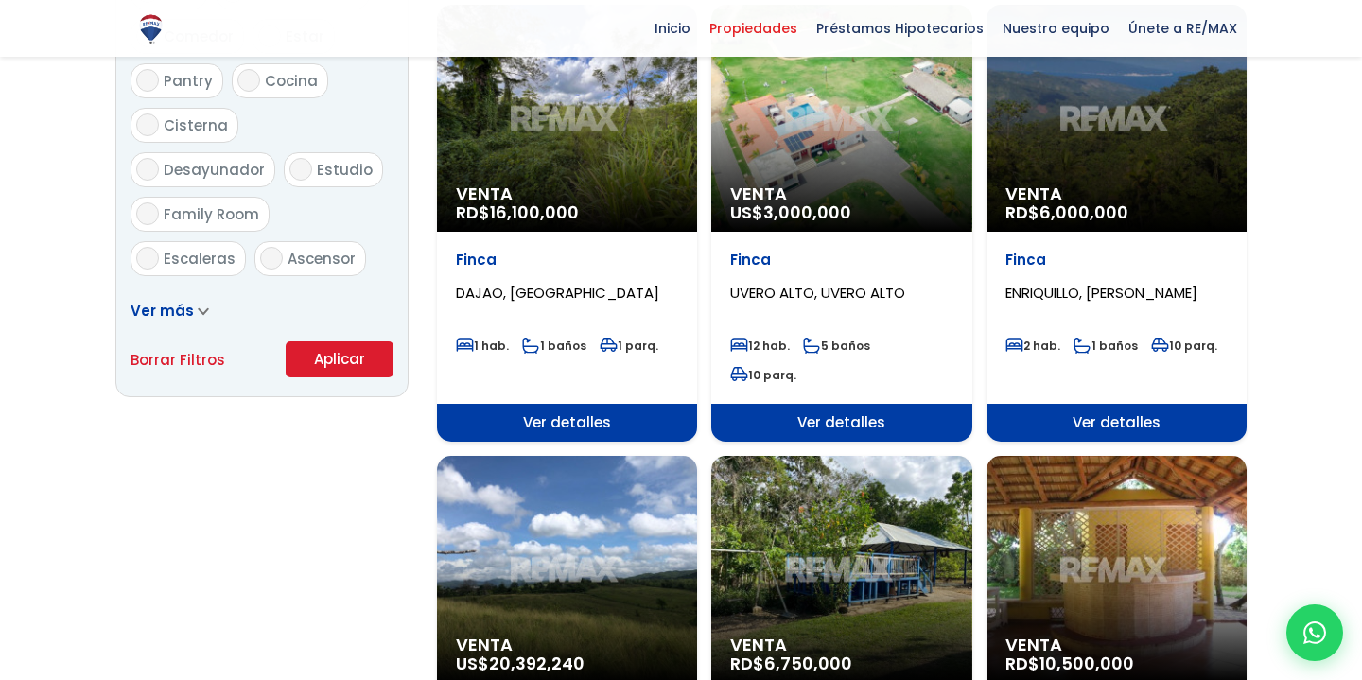
scroll to position [1456, 0]
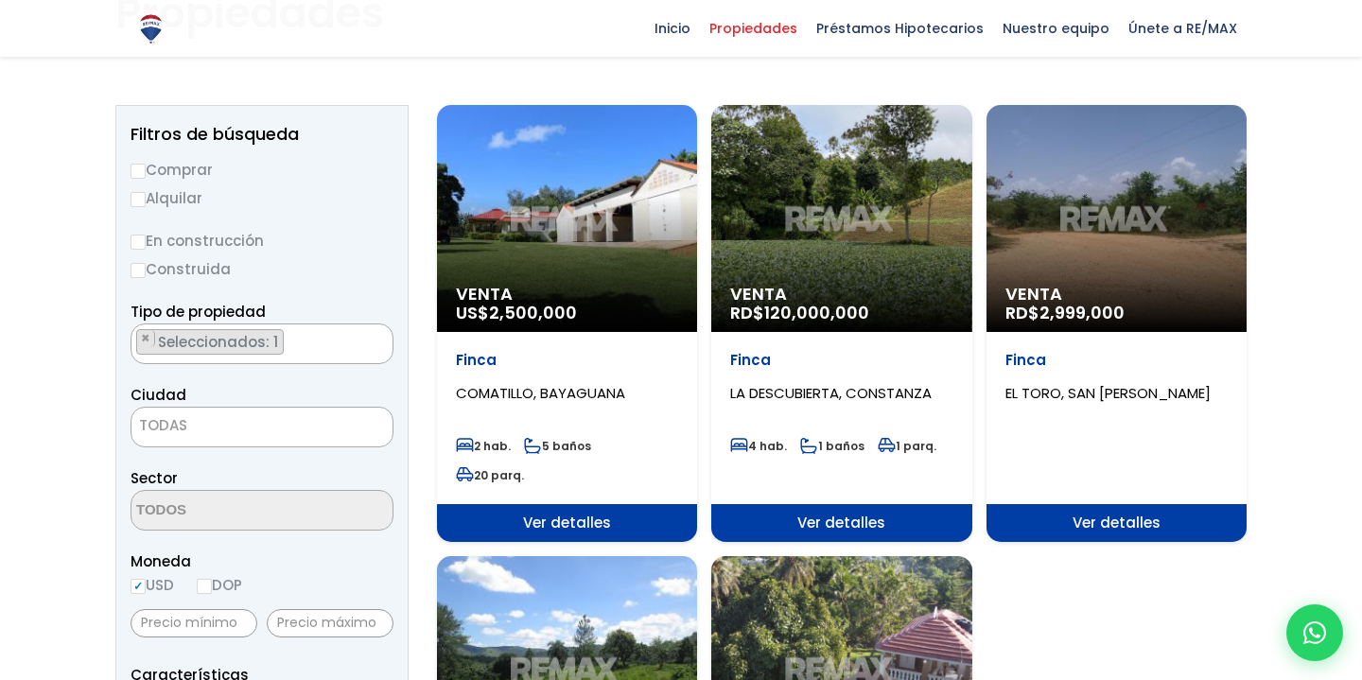
scroll to position [161, 0]
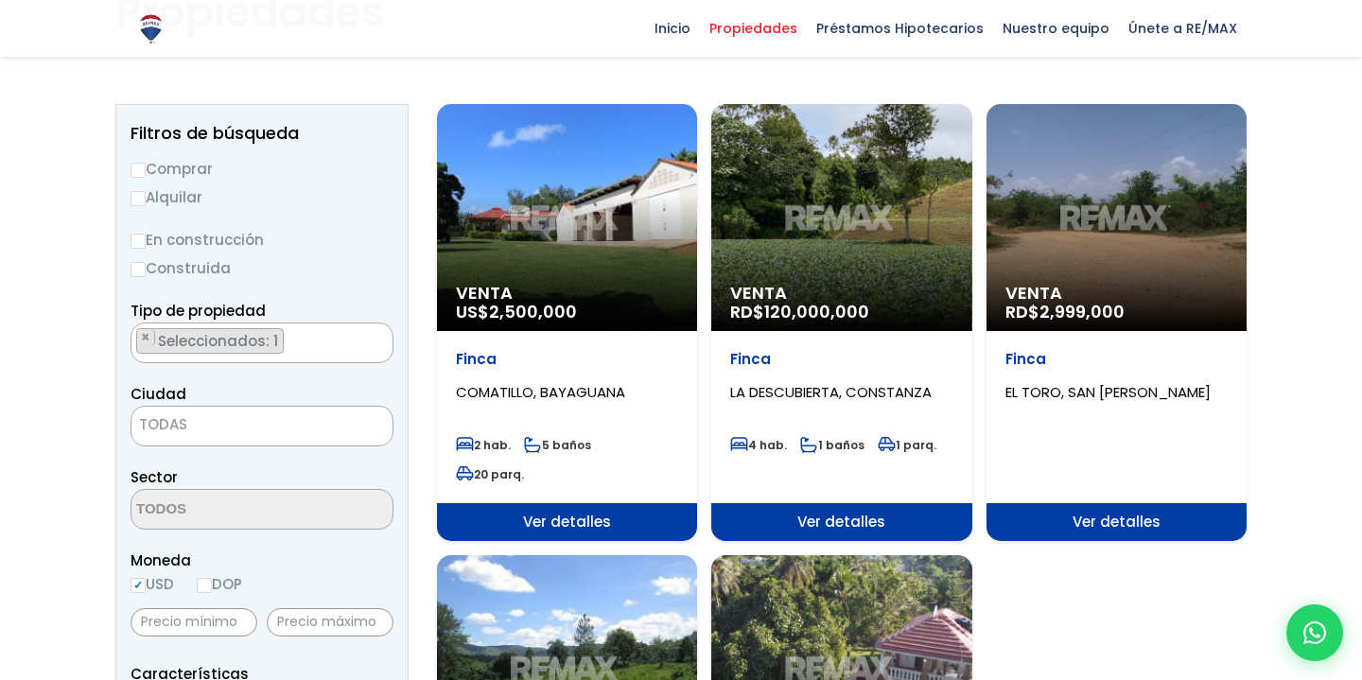
click at [657, 251] on div "Venta US$ 2,500,000" at bounding box center [567, 217] width 260 height 227
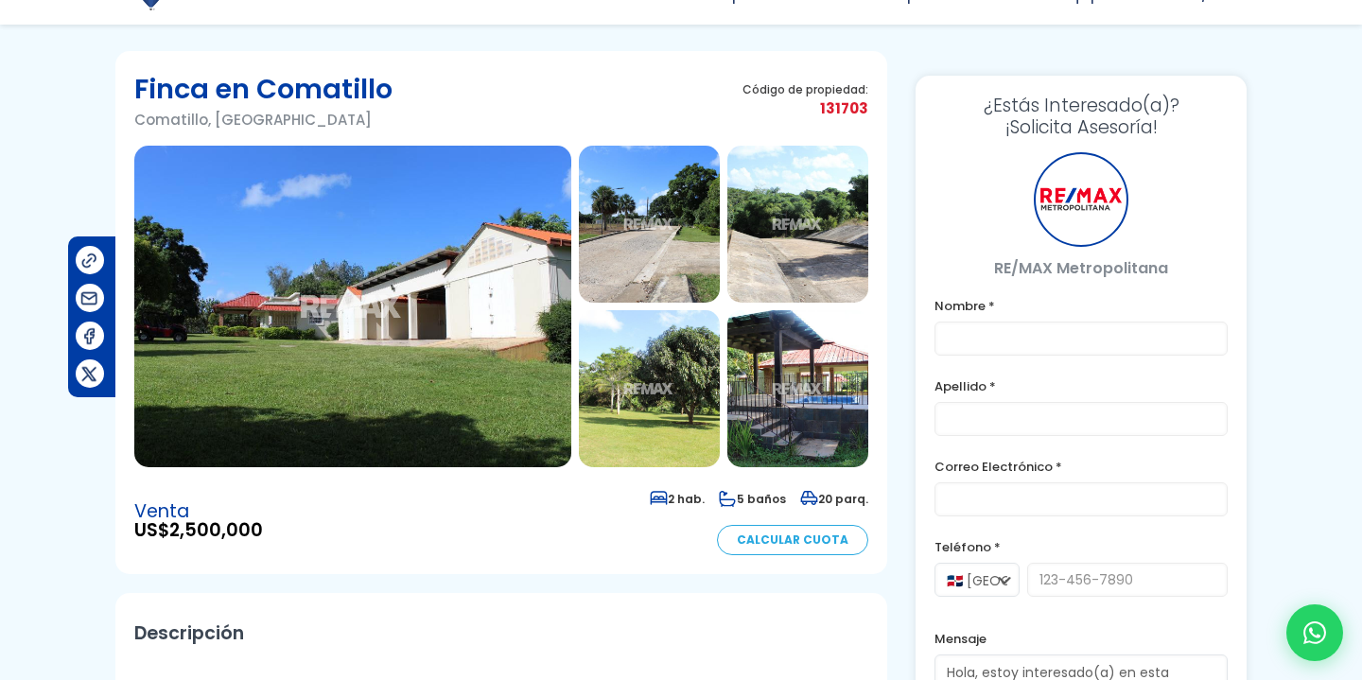
scroll to position [73, 0]
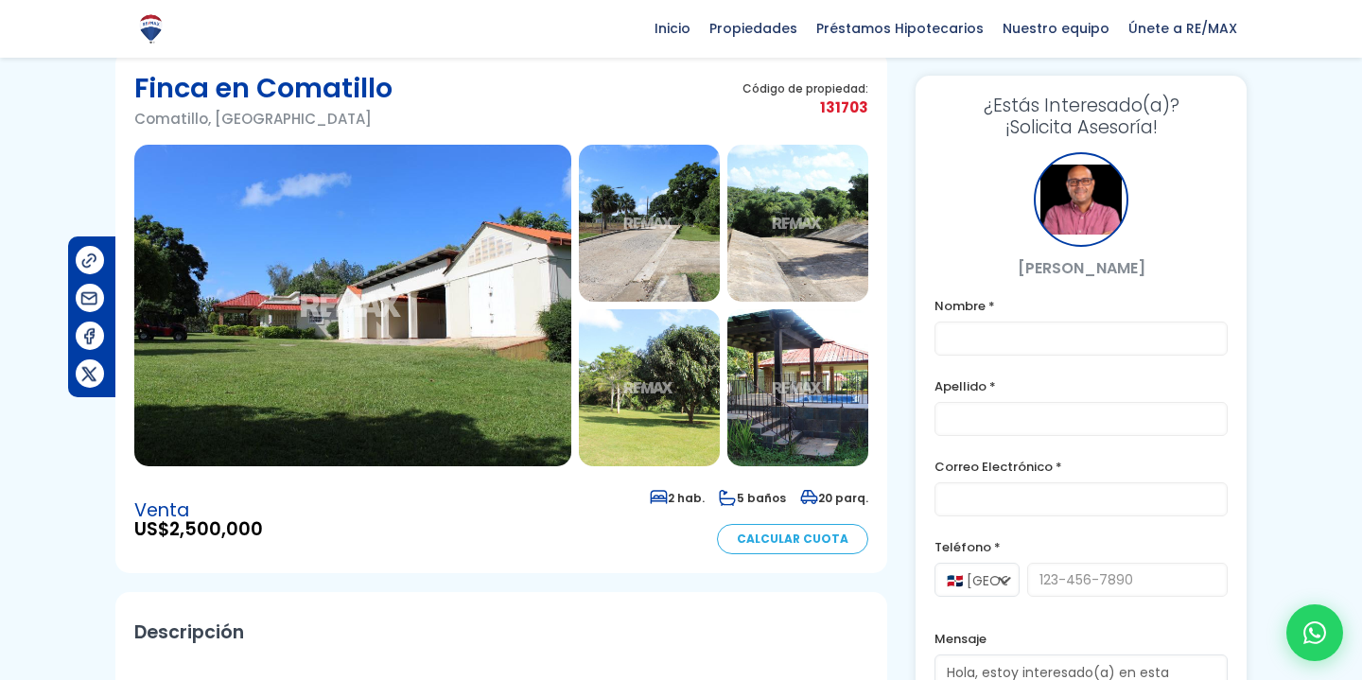
click at [511, 327] on img at bounding box center [352, 306] width 437 height 322
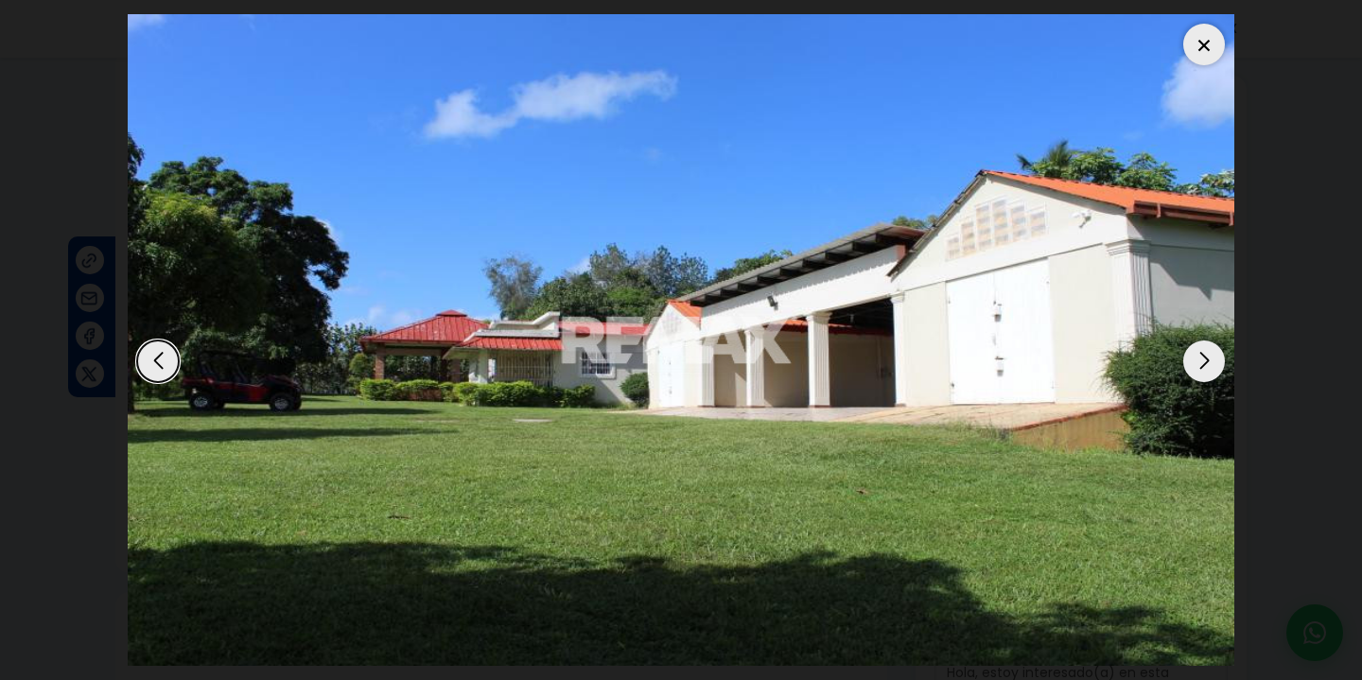
click at [1199, 354] on div "Next slide" at bounding box center [1205, 362] width 42 height 42
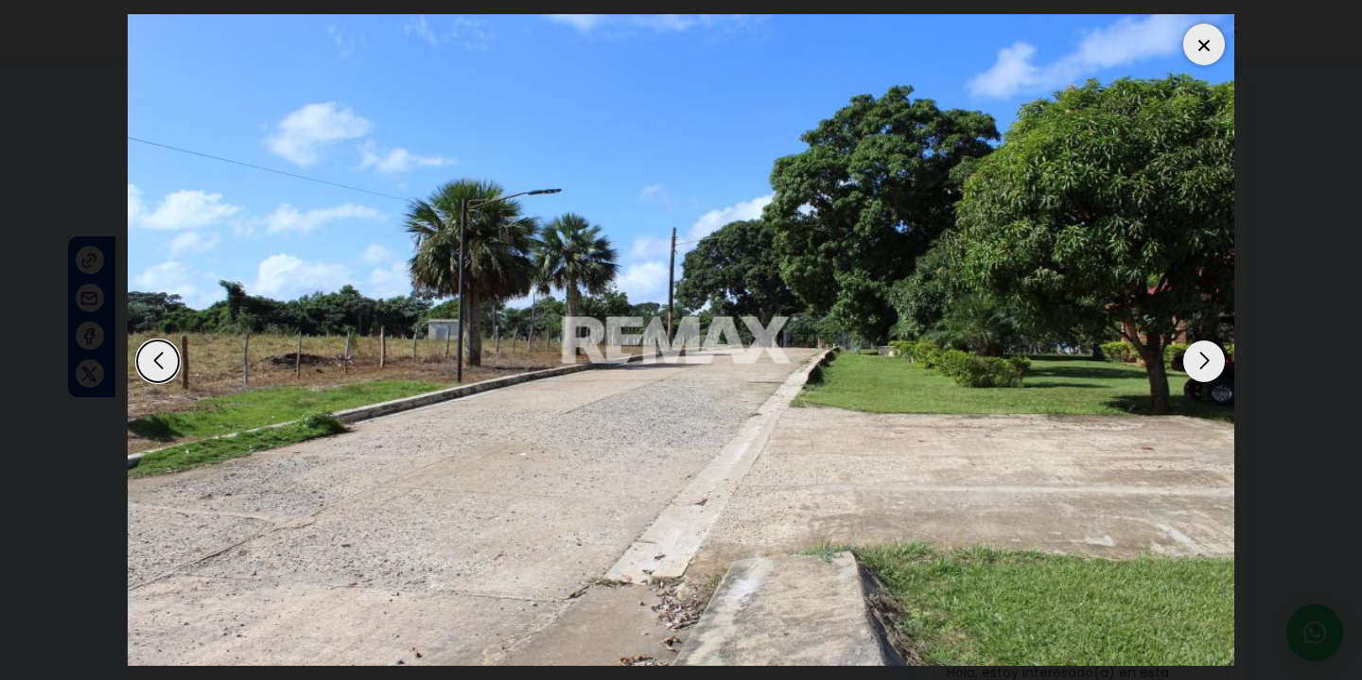
click at [1199, 353] on div "Next slide" at bounding box center [1205, 362] width 42 height 42
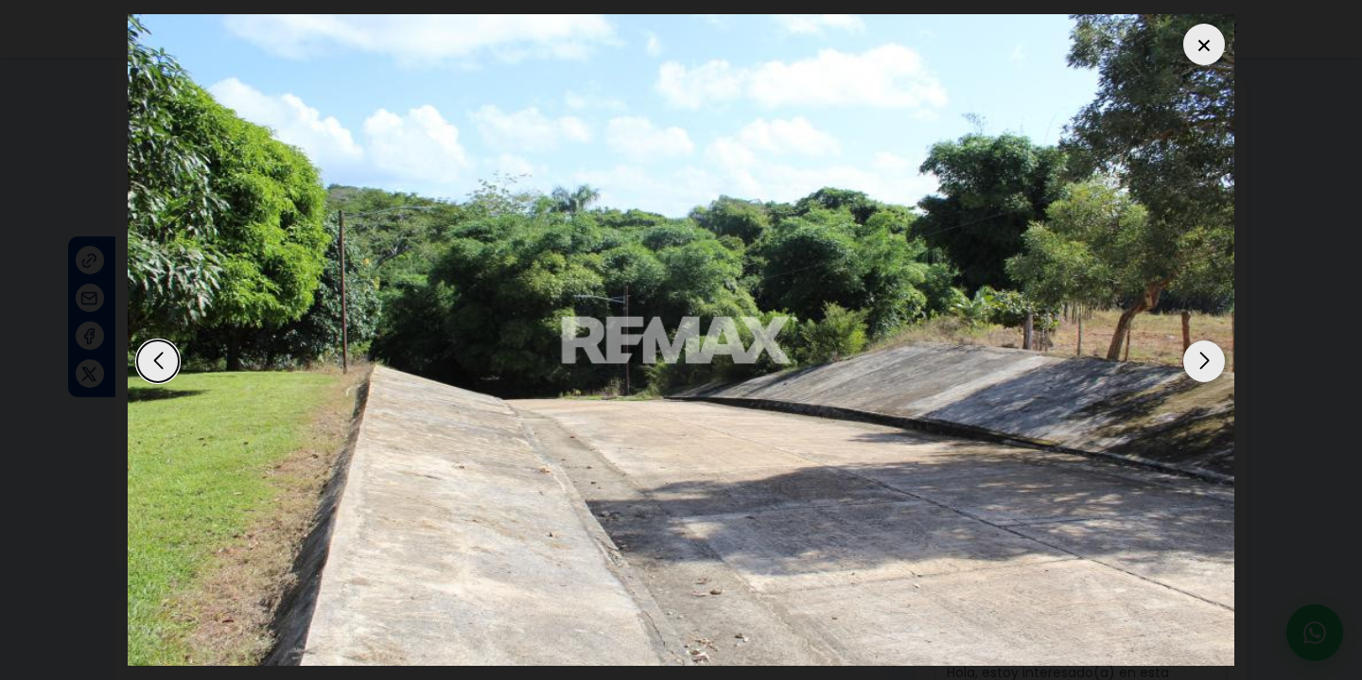
click at [1199, 353] on div "Next slide" at bounding box center [1205, 362] width 42 height 42
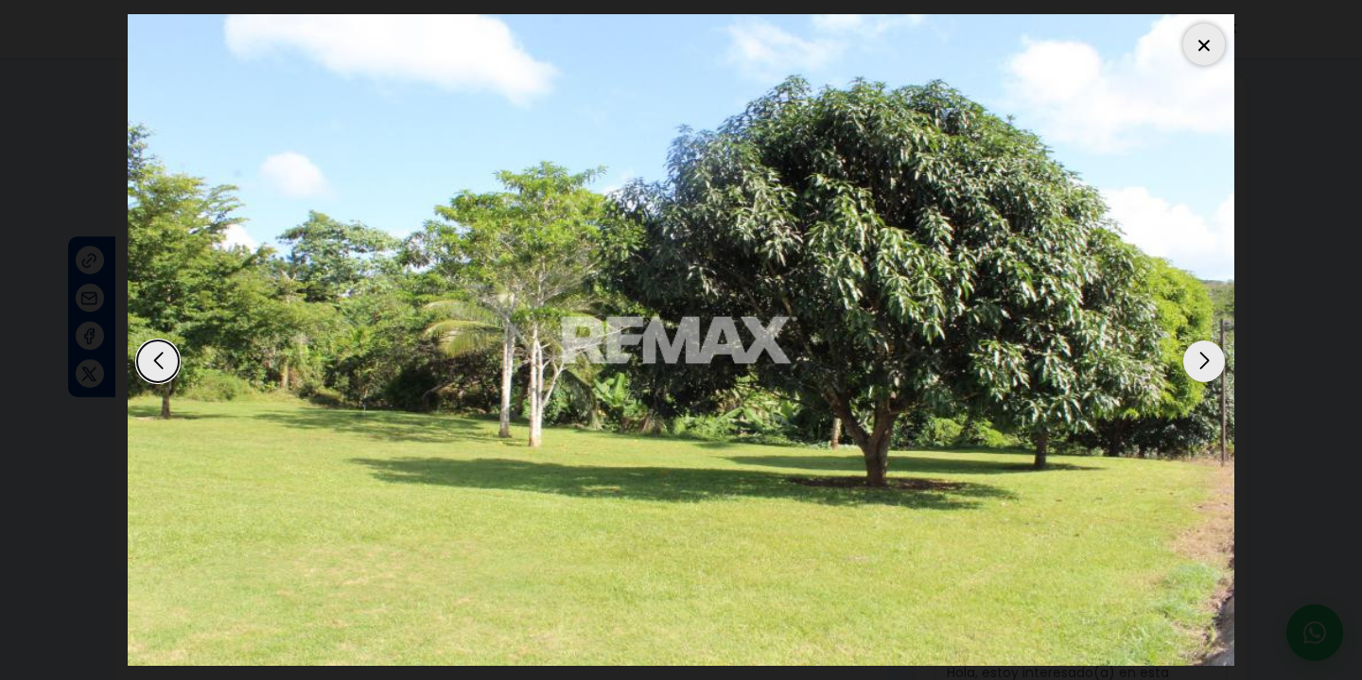
click at [1199, 353] on div "Next slide" at bounding box center [1205, 362] width 42 height 42
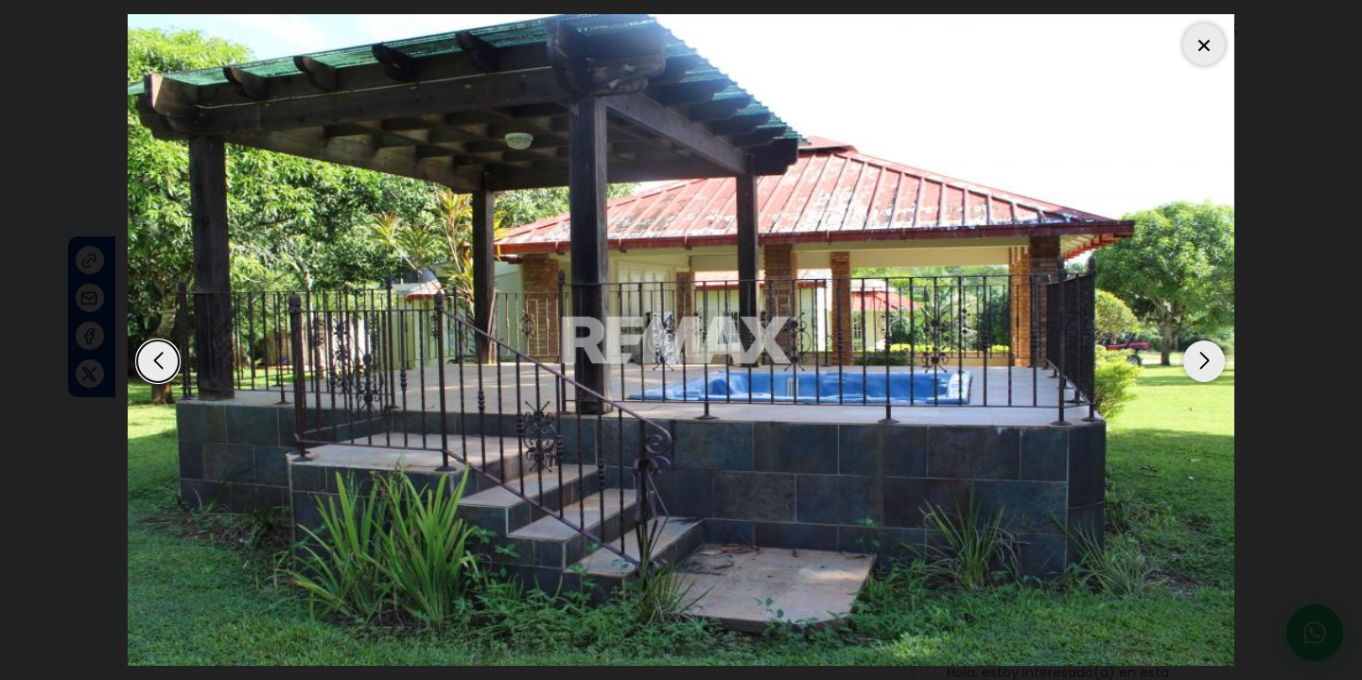
click at [1199, 353] on div "Next slide" at bounding box center [1205, 362] width 42 height 42
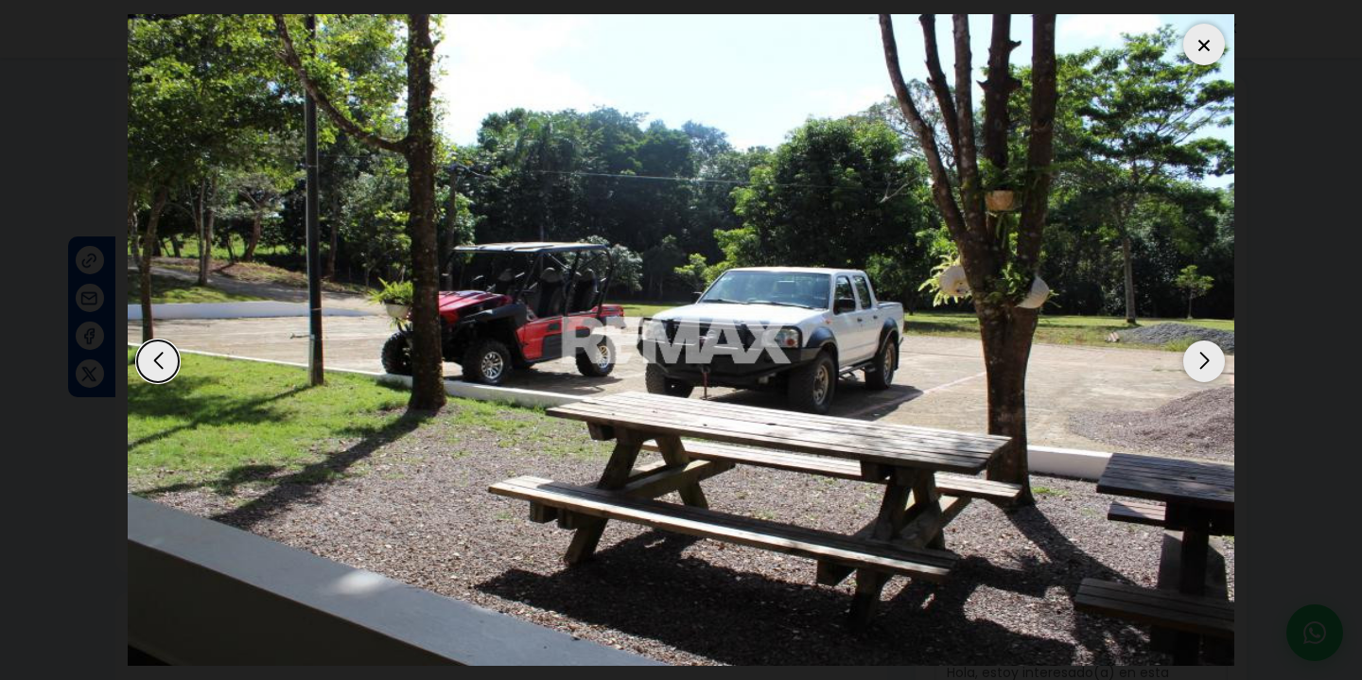
click at [1199, 43] on div at bounding box center [1205, 45] width 42 height 42
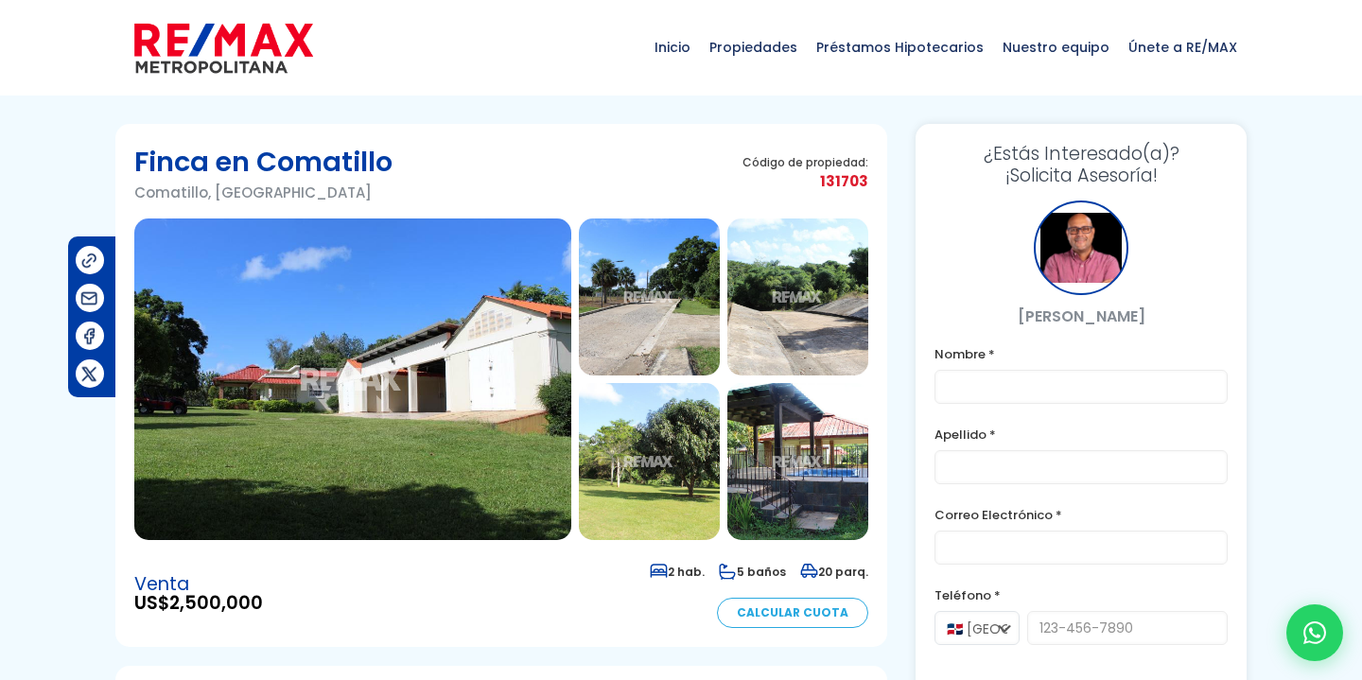
scroll to position [0, 0]
click at [466, 424] on img at bounding box center [352, 380] width 437 height 322
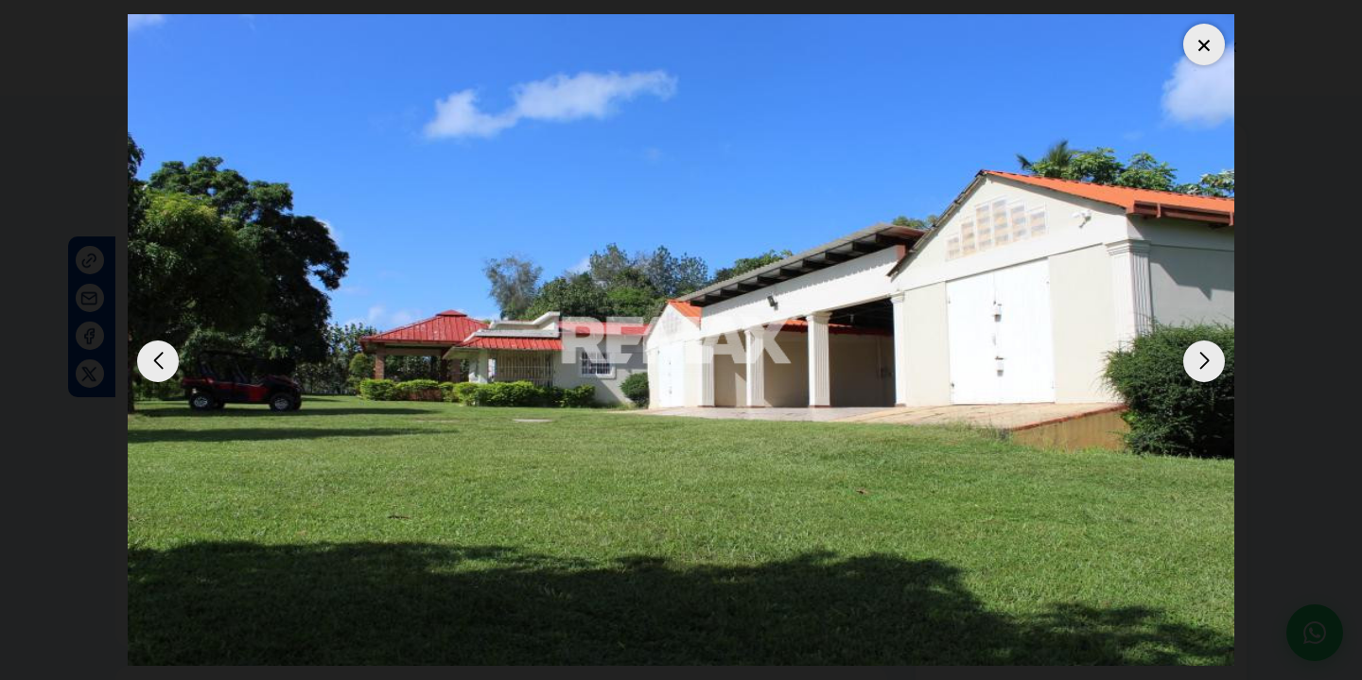
click at [1196, 41] on div at bounding box center [1205, 45] width 42 height 42
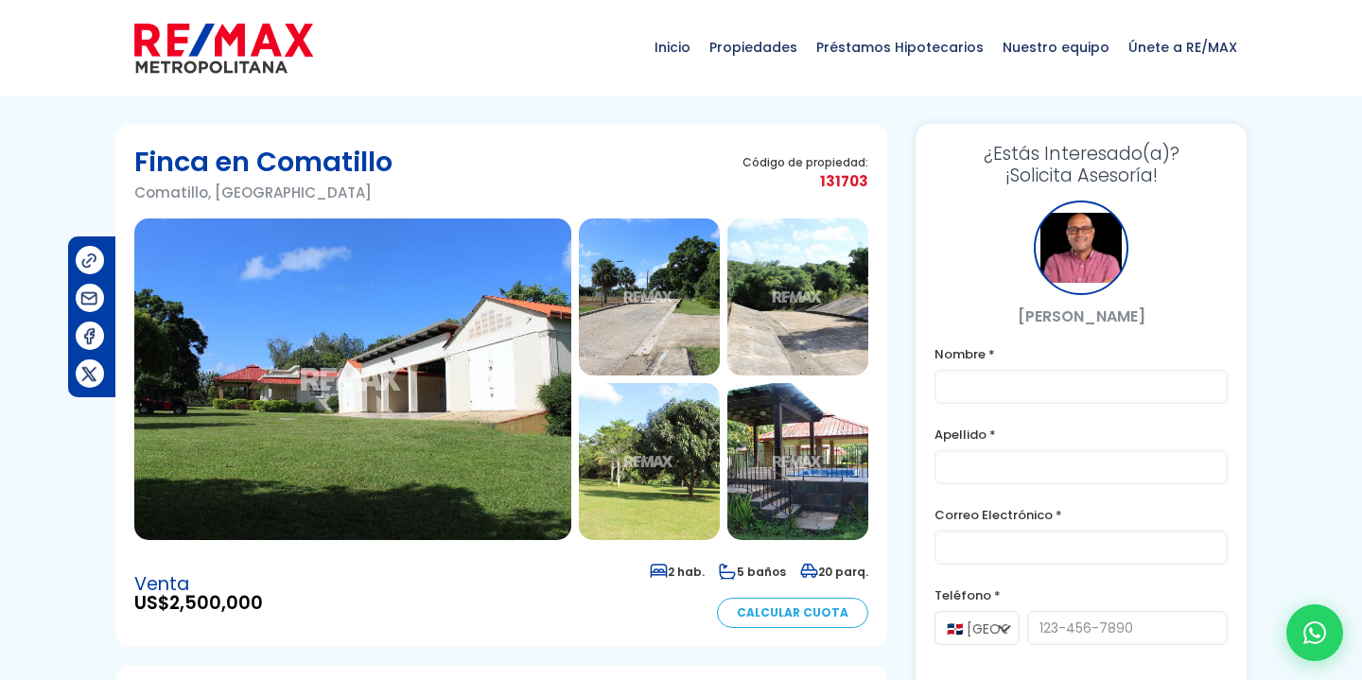
click at [415, 281] on img at bounding box center [352, 380] width 437 height 322
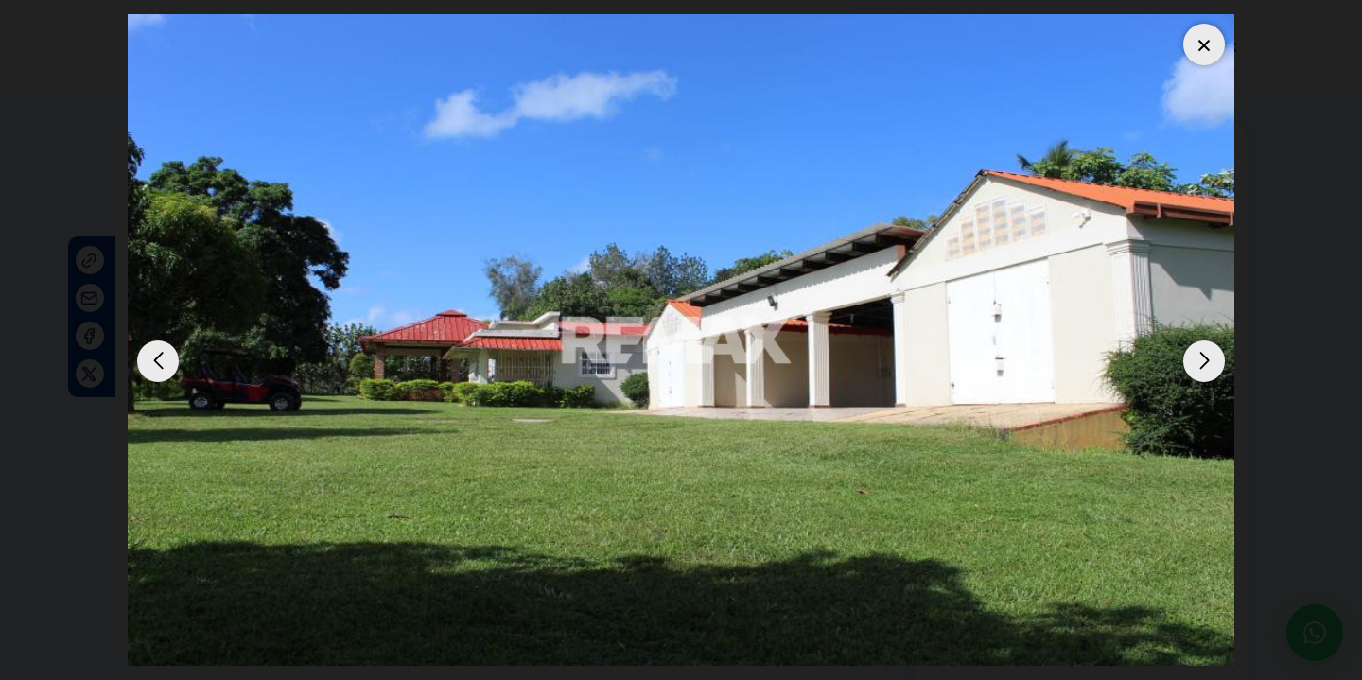
click at [1204, 347] on div "Next slide" at bounding box center [1205, 362] width 42 height 42
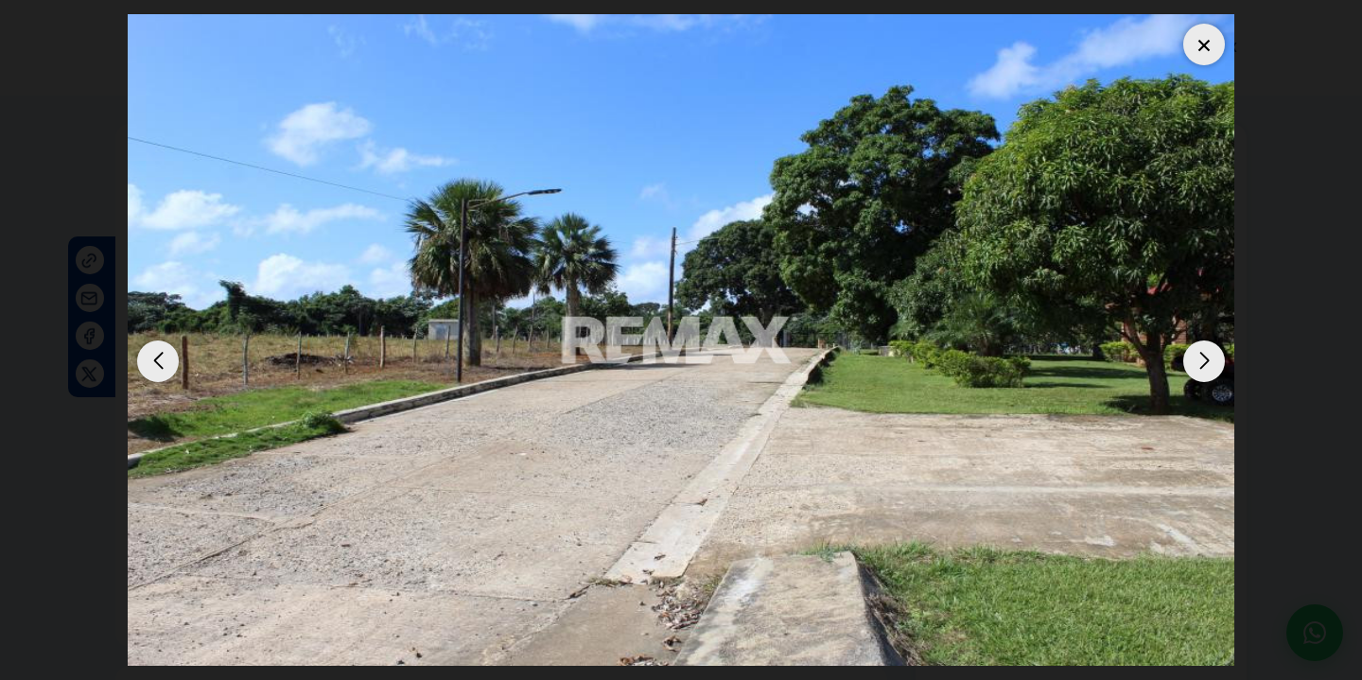
click at [1204, 347] on div "Next slide" at bounding box center [1205, 362] width 42 height 42
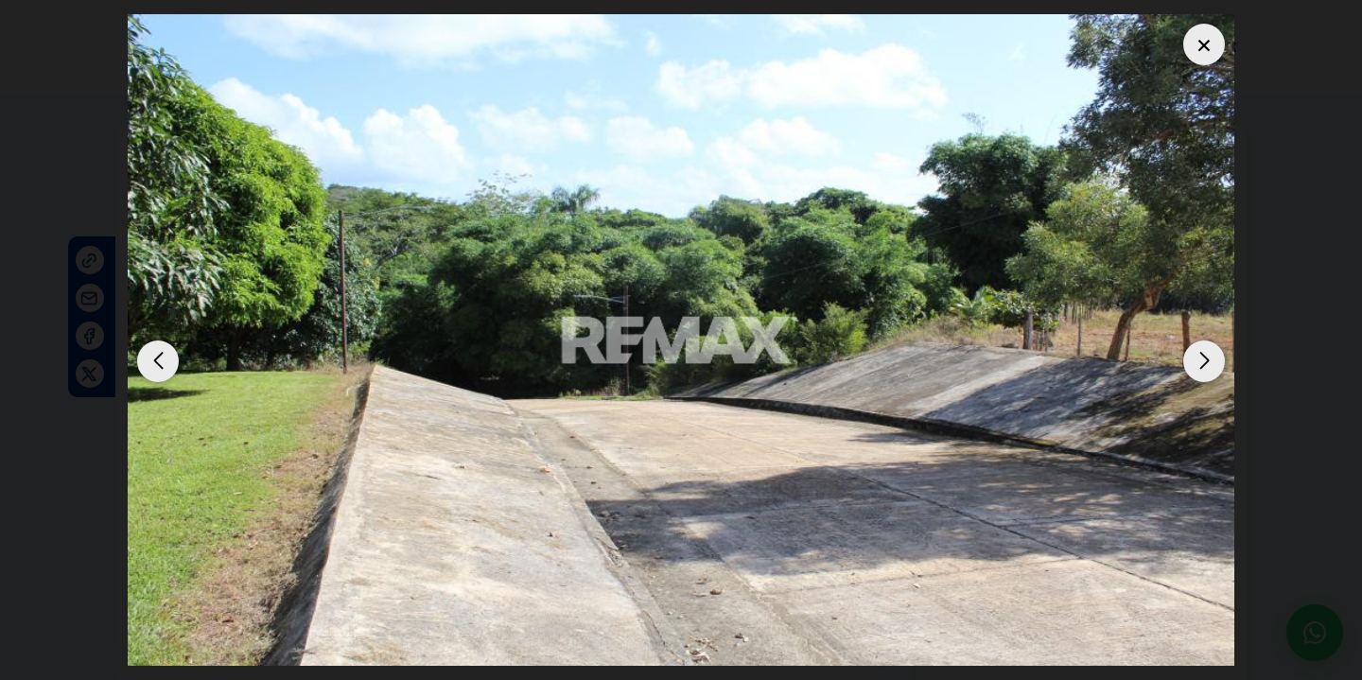
click at [1204, 347] on div "Next slide" at bounding box center [1205, 362] width 42 height 42
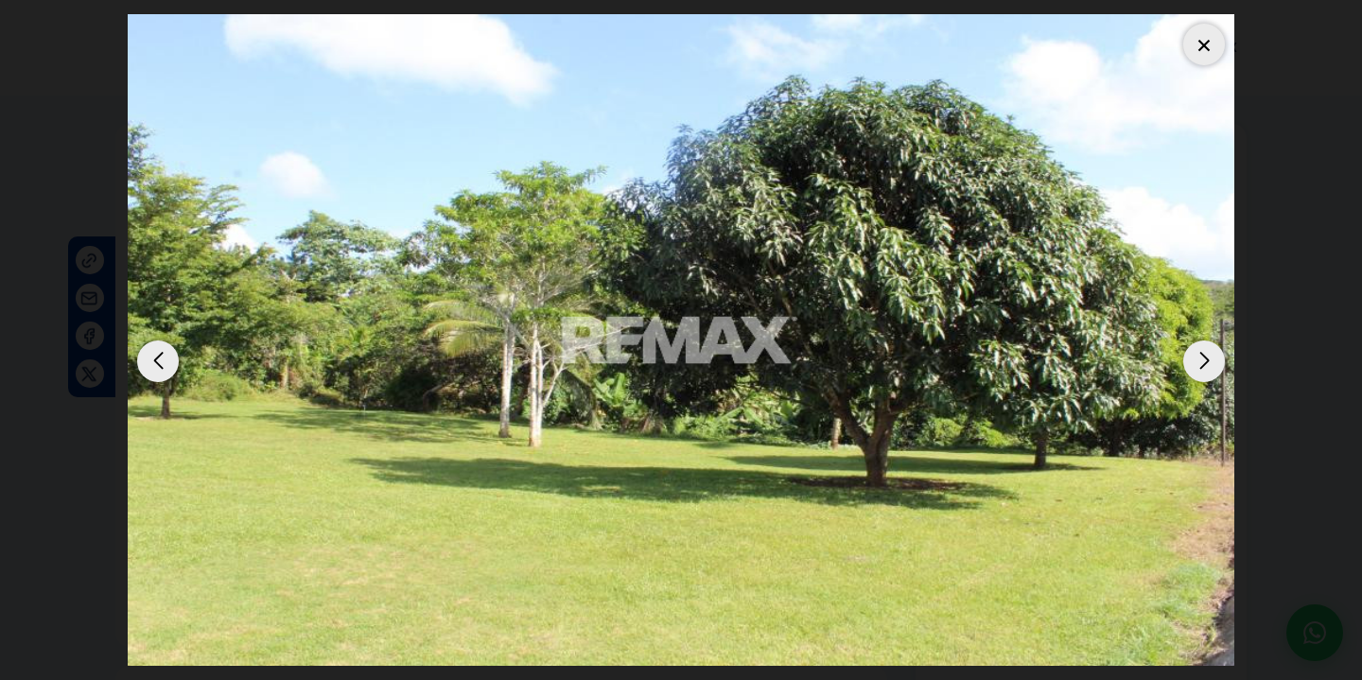
click at [1204, 347] on div "Next slide" at bounding box center [1205, 362] width 42 height 42
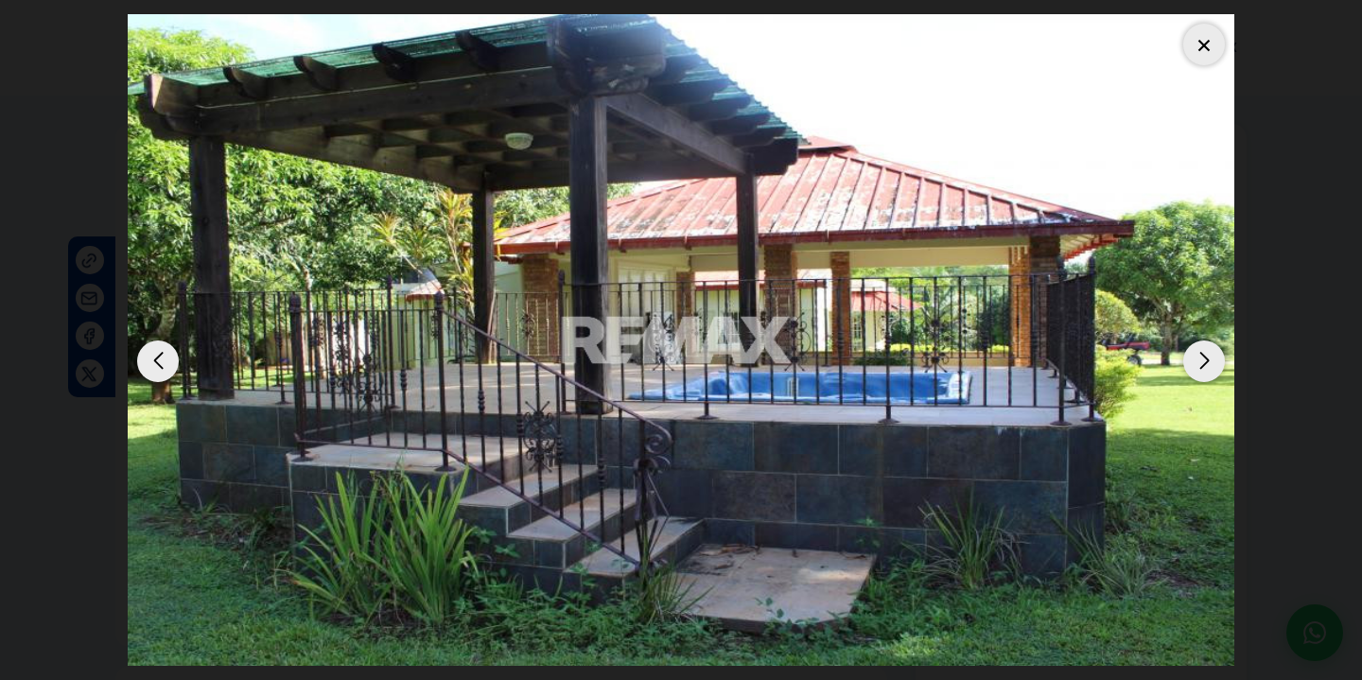
click at [1204, 347] on div "Next slide" at bounding box center [1205, 362] width 42 height 42
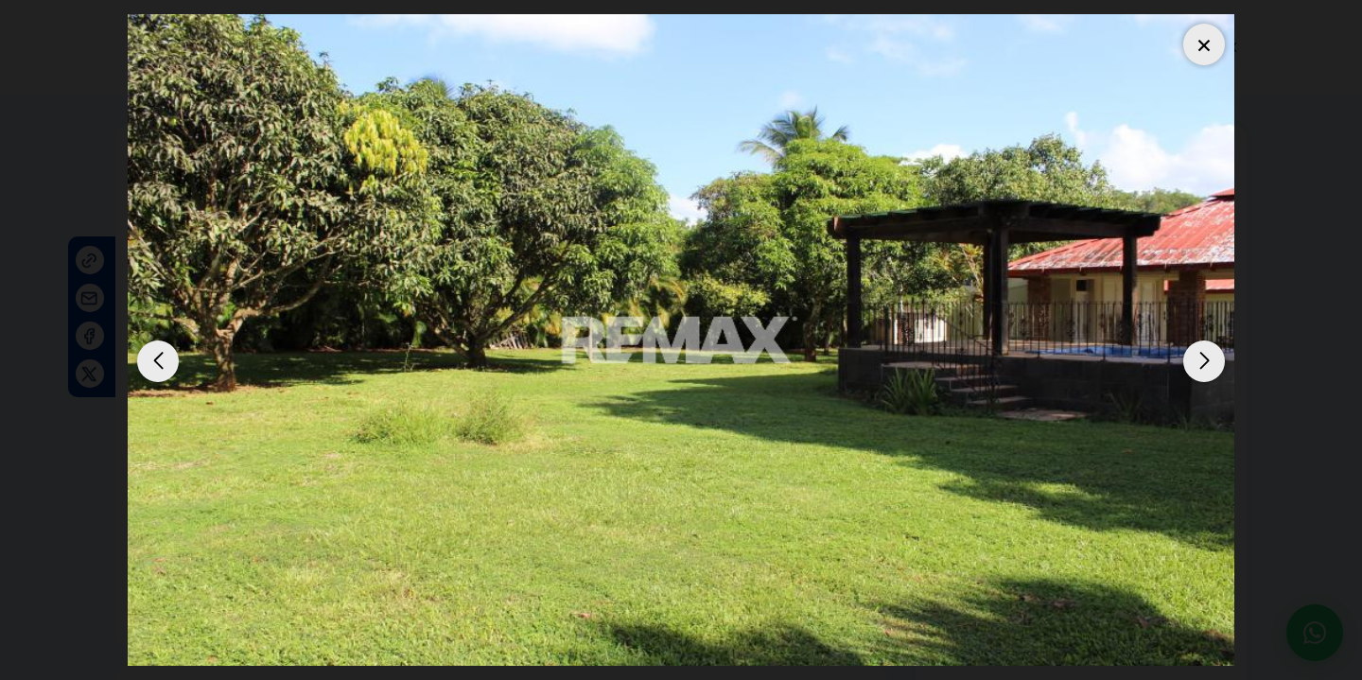
click at [1204, 347] on div "Next slide" at bounding box center [1205, 362] width 42 height 42
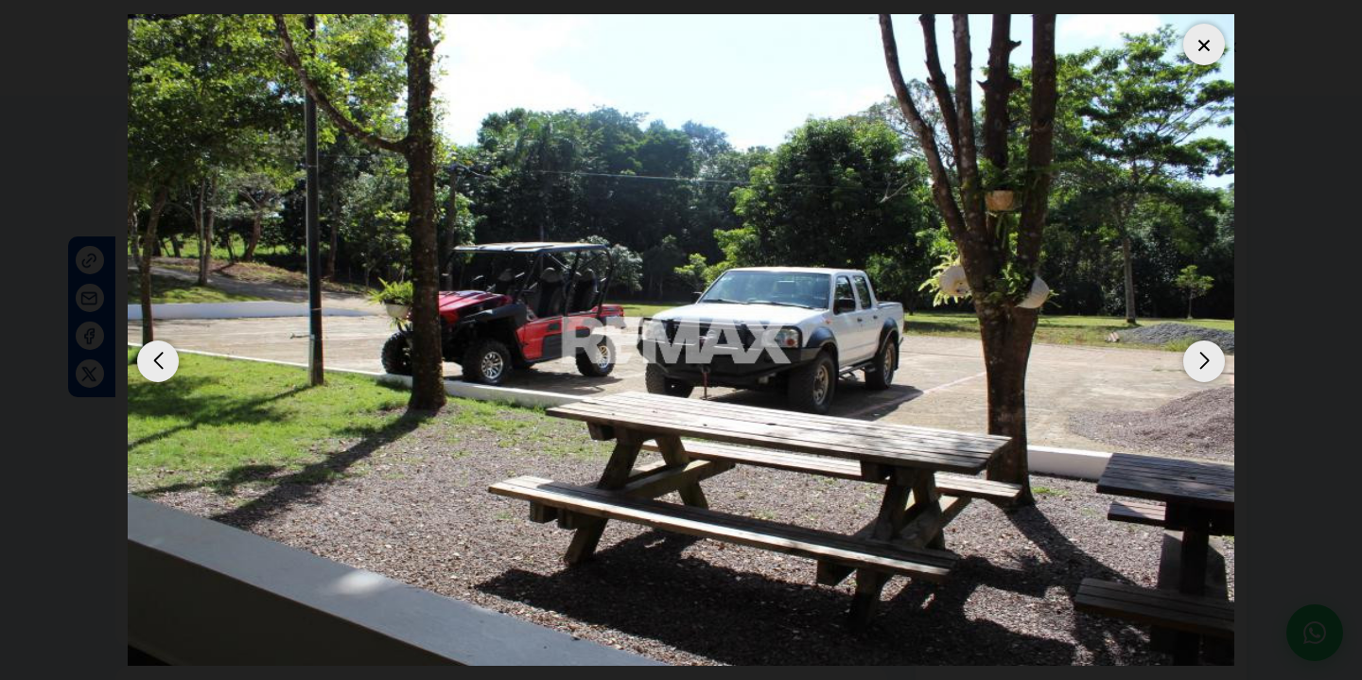
click at [1204, 347] on div "Next slide" at bounding box center [1205, 362] width 42 height 42
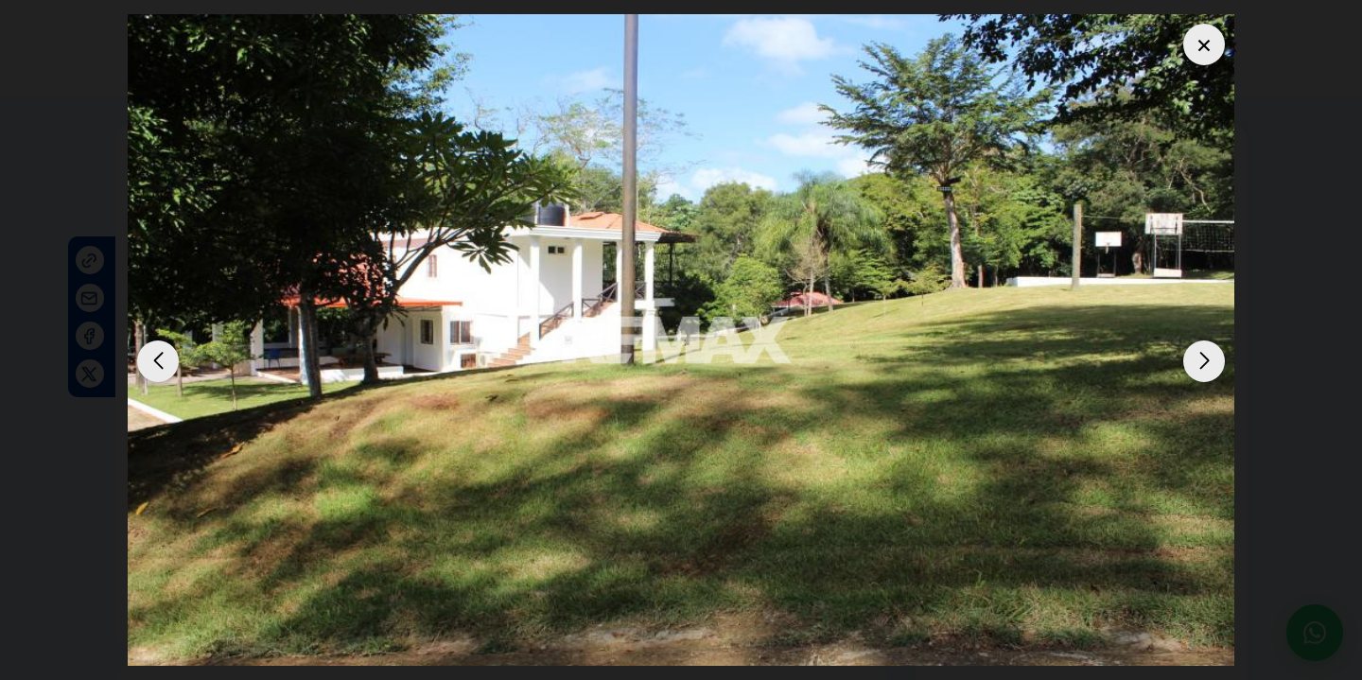
click at [1204, 347] on div "Next slide" at bounding box center [1205, 362] width 42 height 42
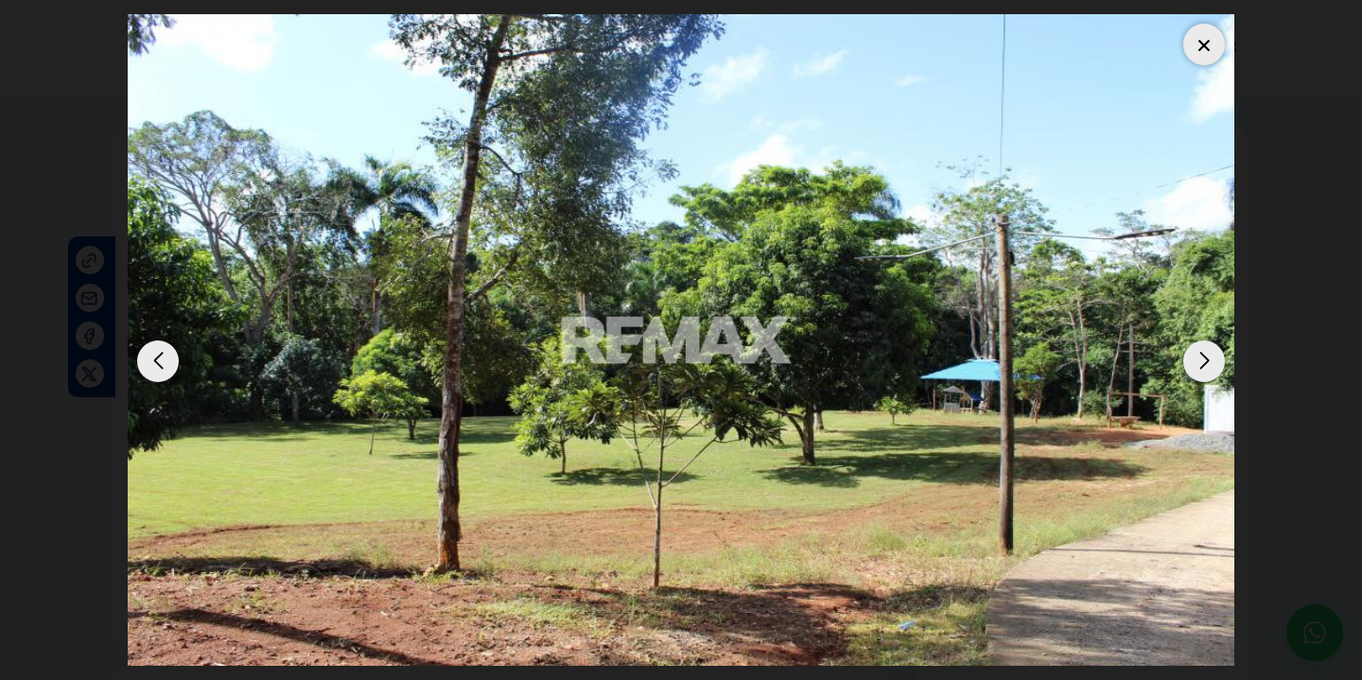
click at [1204, 347] on div "Next slide" at bounding box center [1205, 362] width 42 height 42
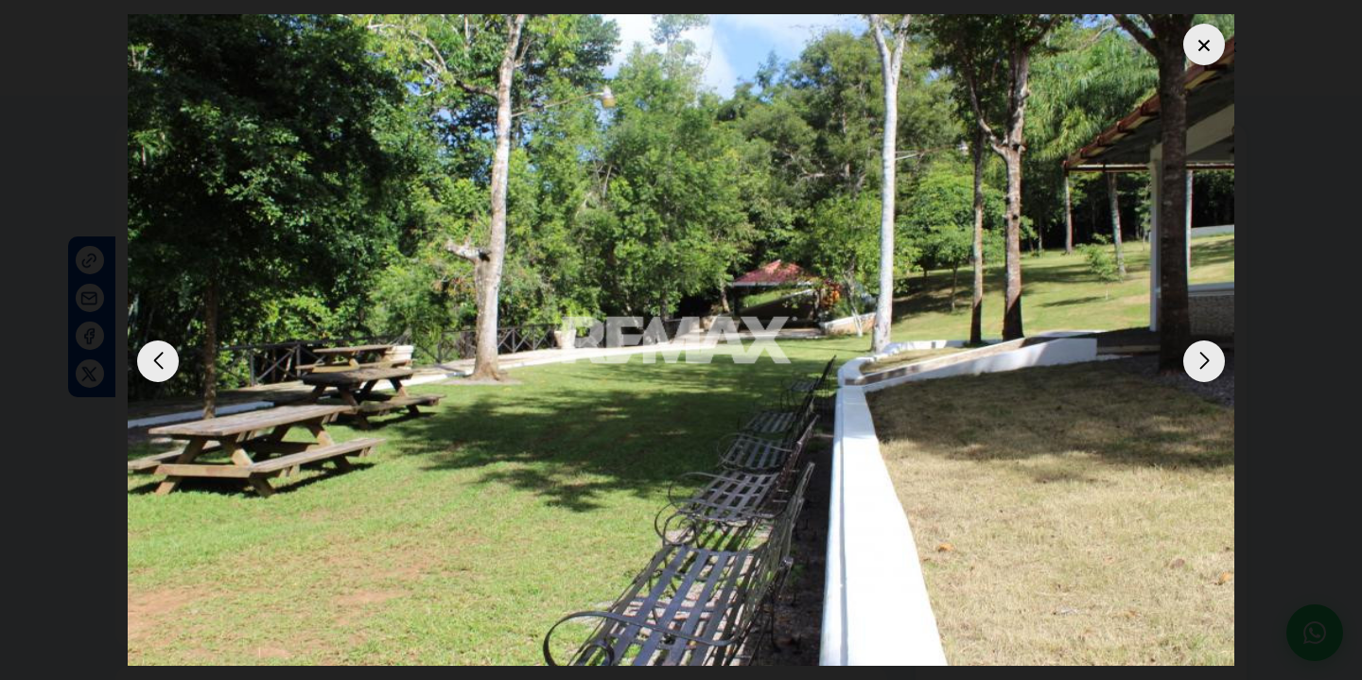
click at [1204, 347] on div "Next slide" at bounding box center [1205, 362] width 42 height 42
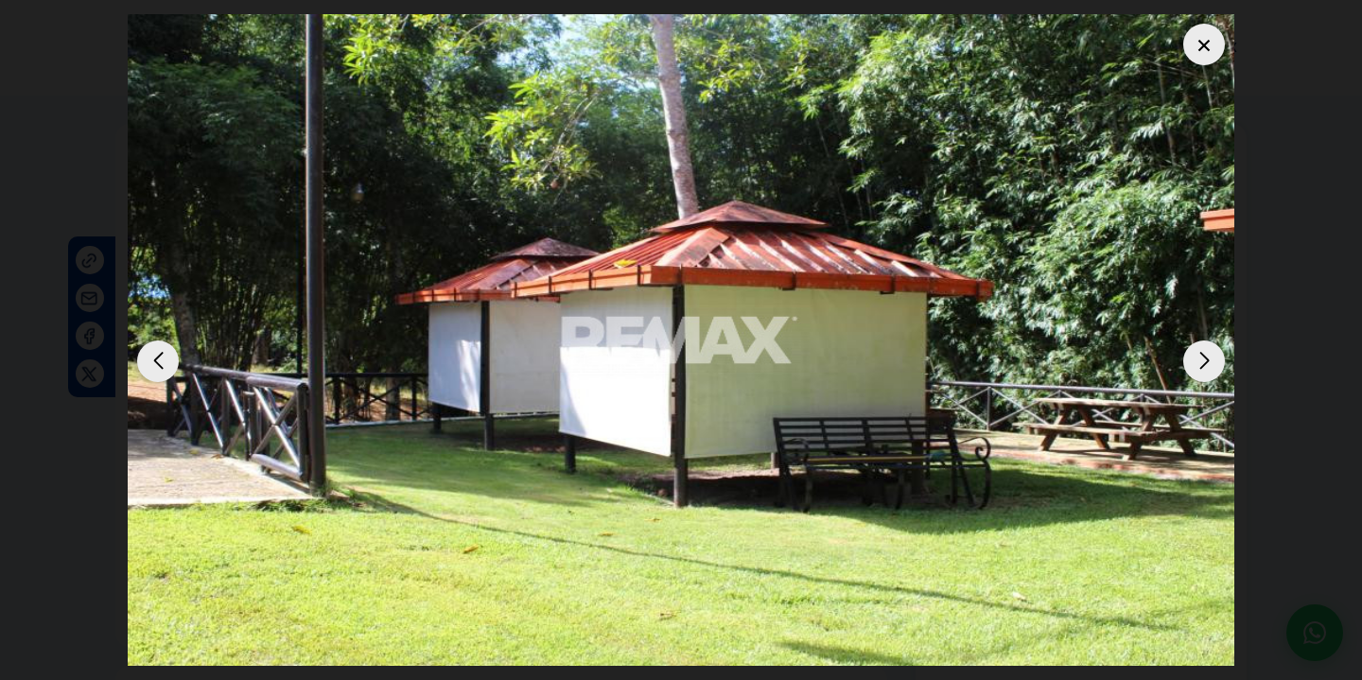
click at [1204, 347] on div "Next slide" at bounding box center [1205, 362] width 42 height 42
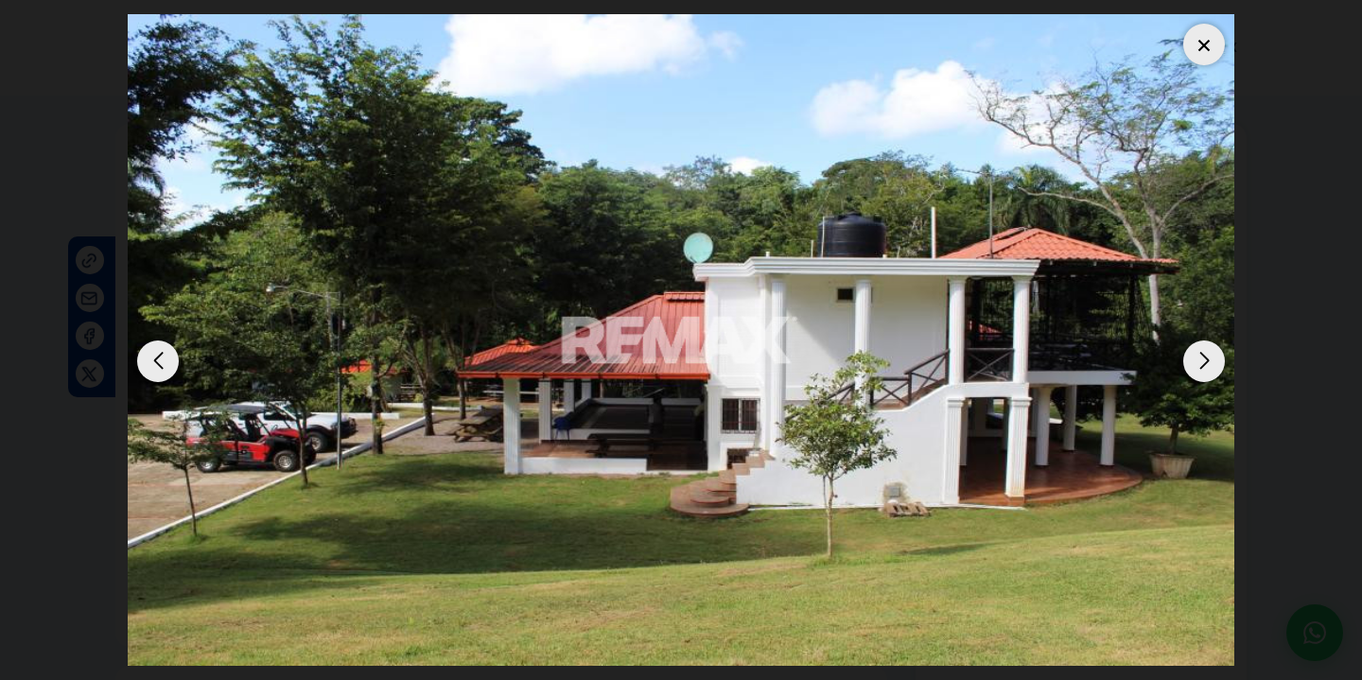
click at [1204, 347] on div "Next slide" at bounding box center [1205, 362] width 42 height 42
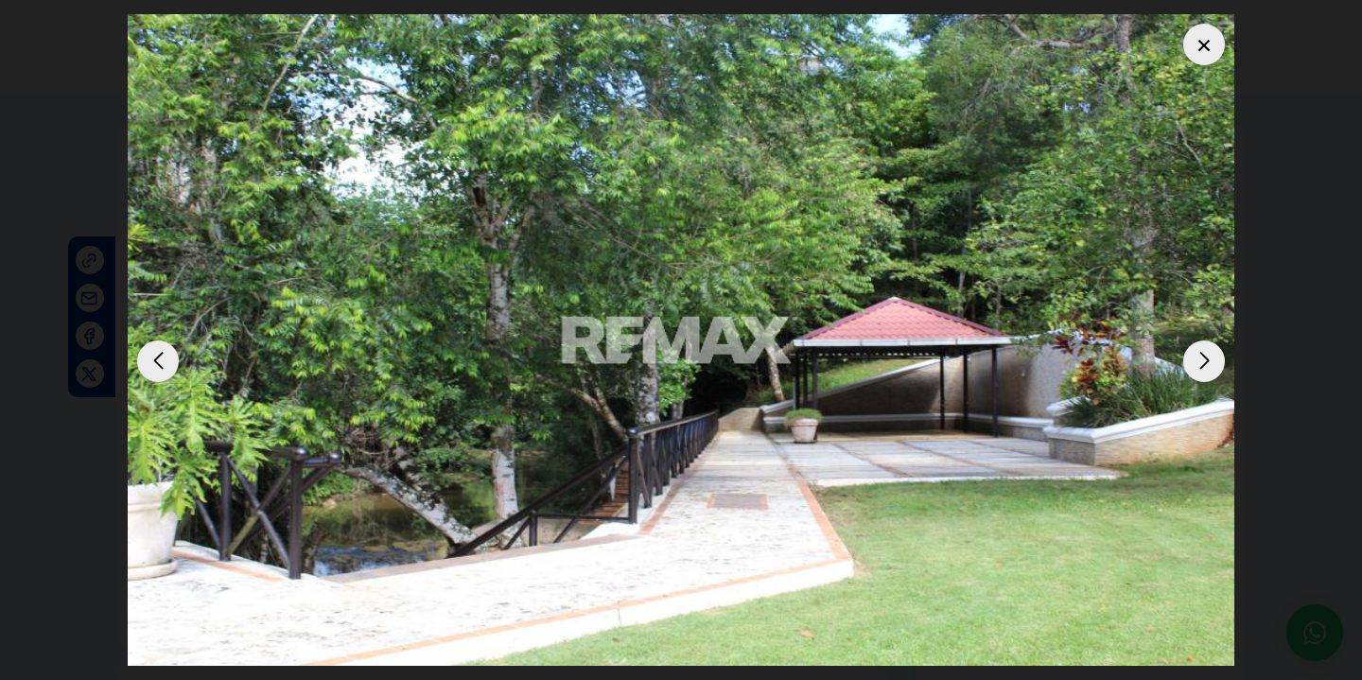
click at [1204, 347] on div "Next slide" at bounding box center [1205, 362] width 42 height 42
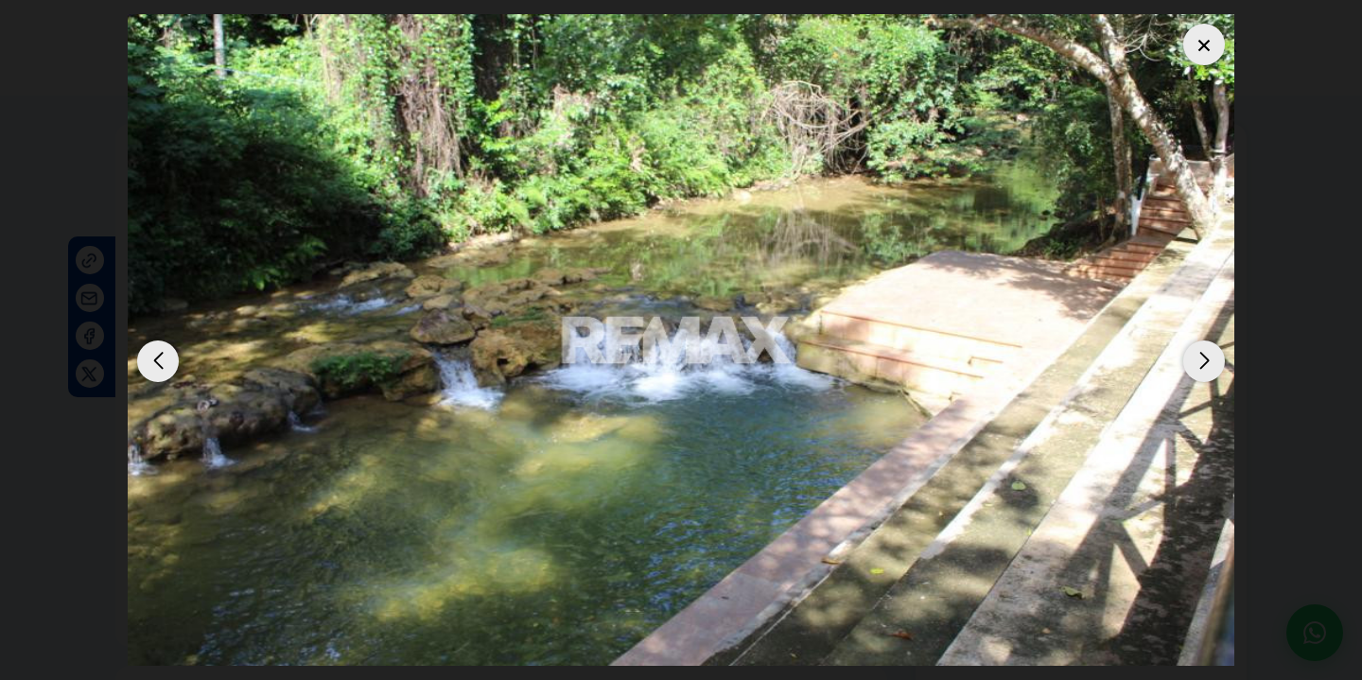
click at [1204, 347] on div "Next slide" at bounding box center [1205, 362] width 42 height 42
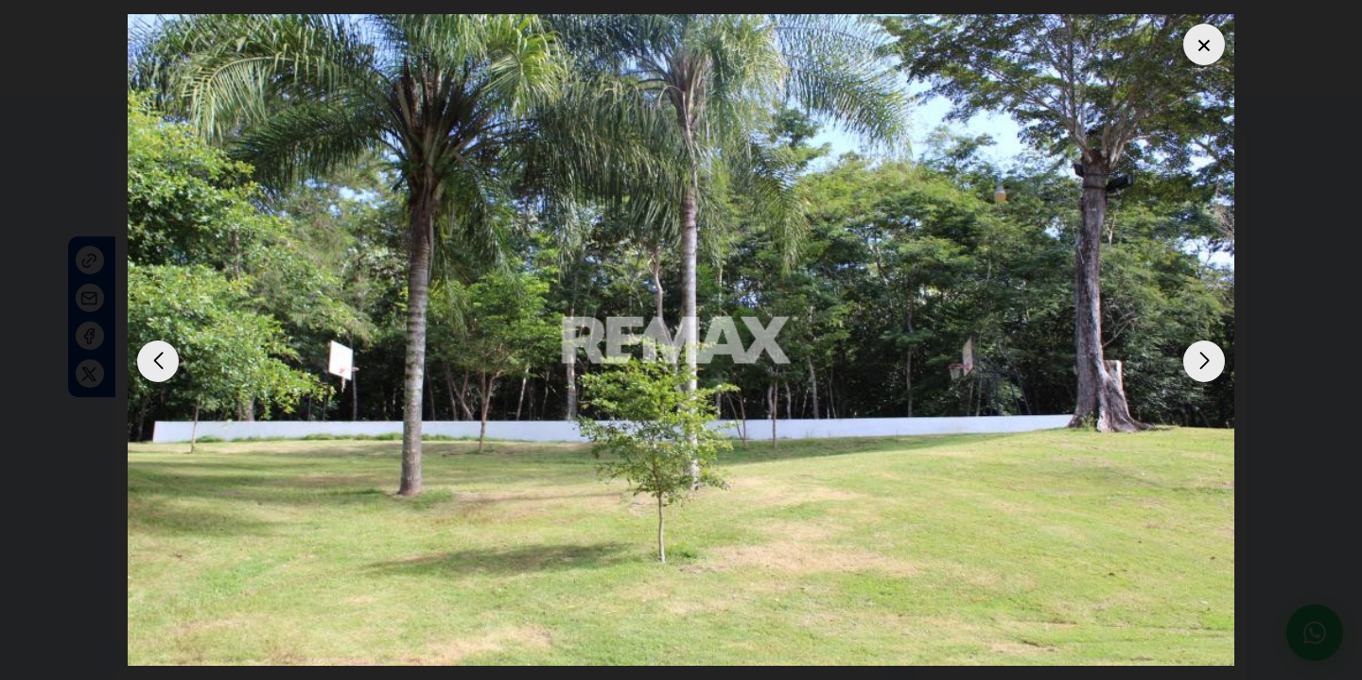
click at [1204, 347] on div "Next slide" at bounding box center [1205, 362] width 42 height 42
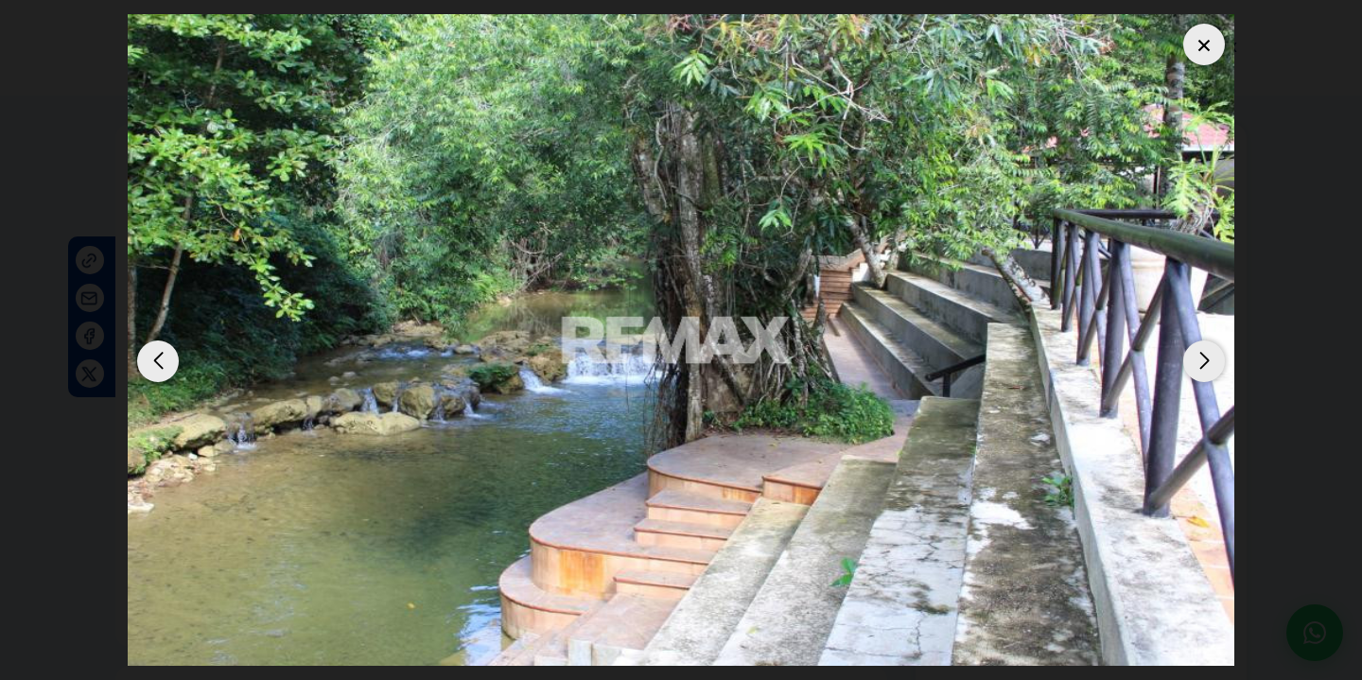
click at [1204, 347] on div "Next slide" at bounding box center [1205, 362] width 42 height 42
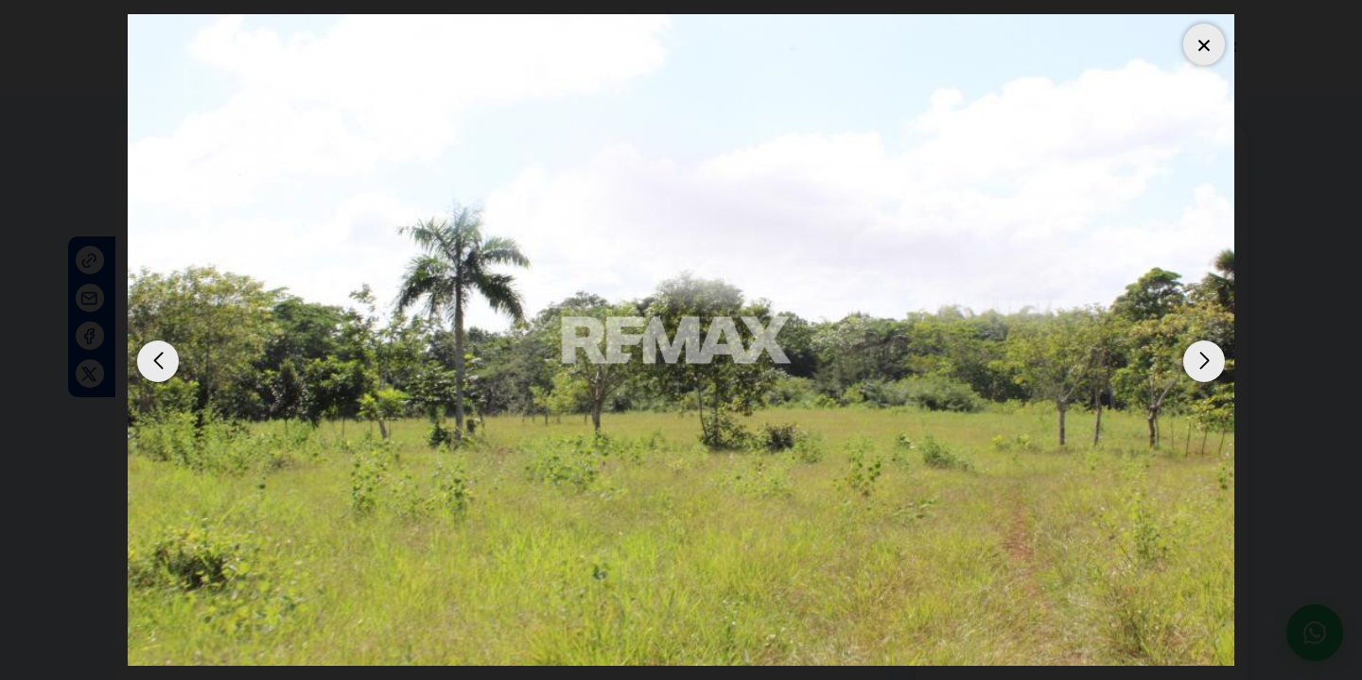
click at [1204, 347] on div "Next slide" at bounding box center [1205, 362] width 42 height 42
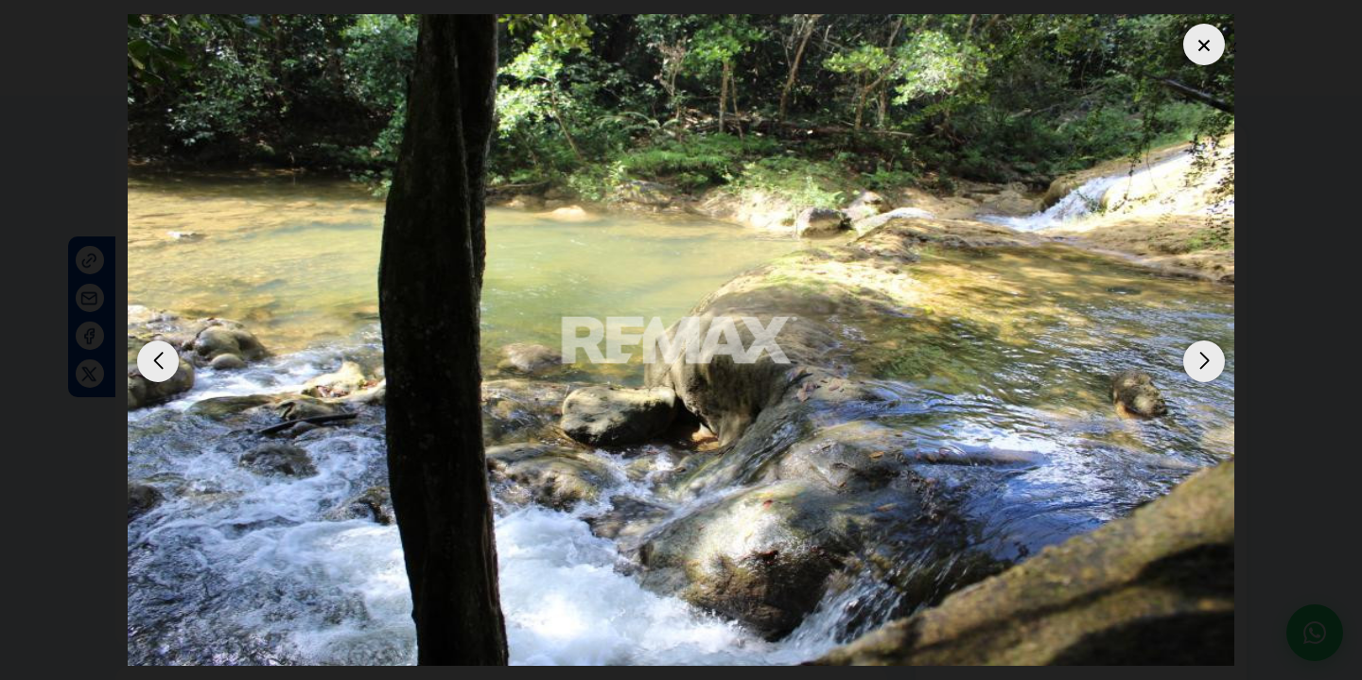
click at [1204, 347] on div "Next slide" at bounding box center [1205, 362] width 42 height 42
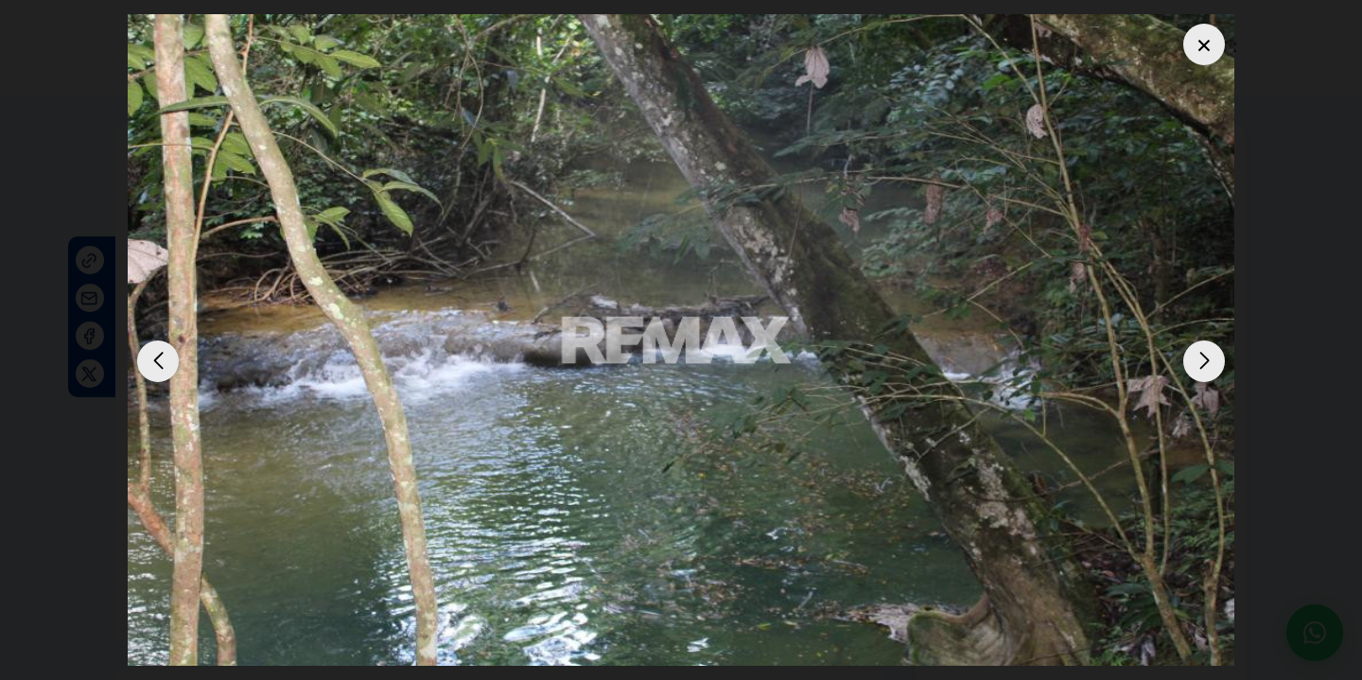
click at [1204, 347] on div "Next slide" at bounding box center [1205, 362] width 42 height 42
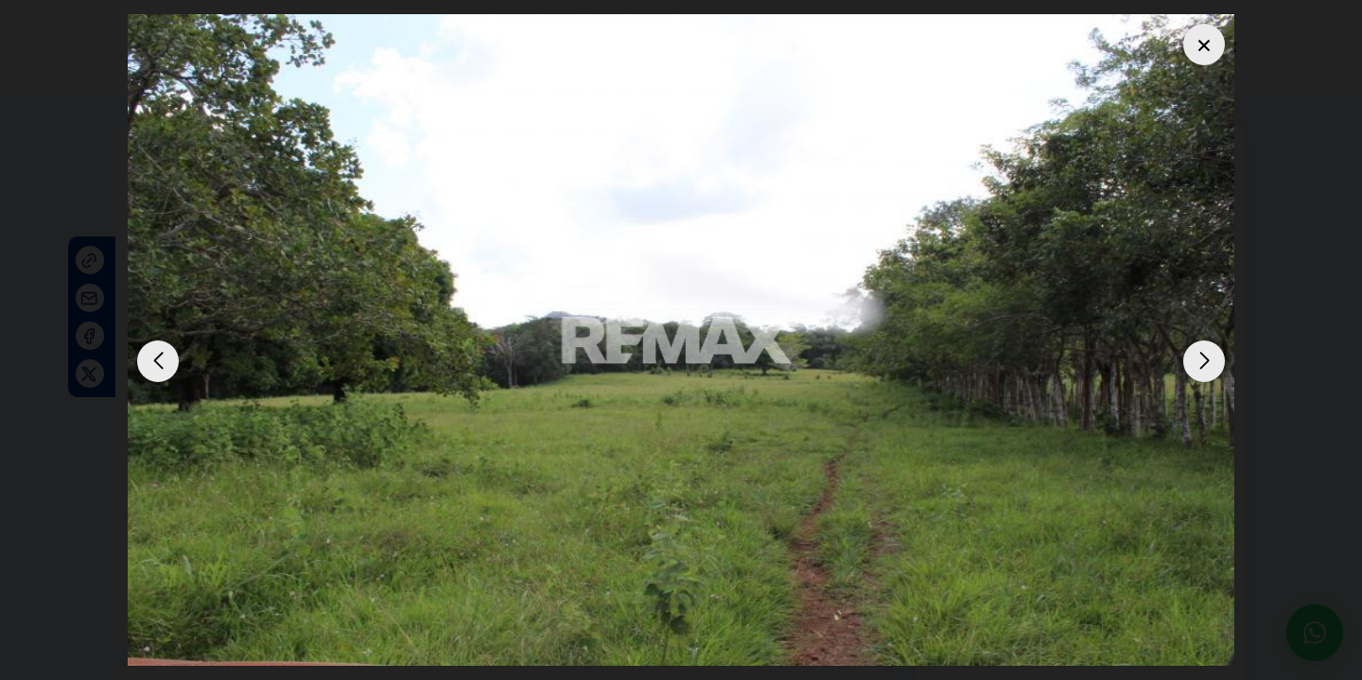
click at [1205, 348] on div "Next slide" at bounding box center [1205, 362] width 42 height 42
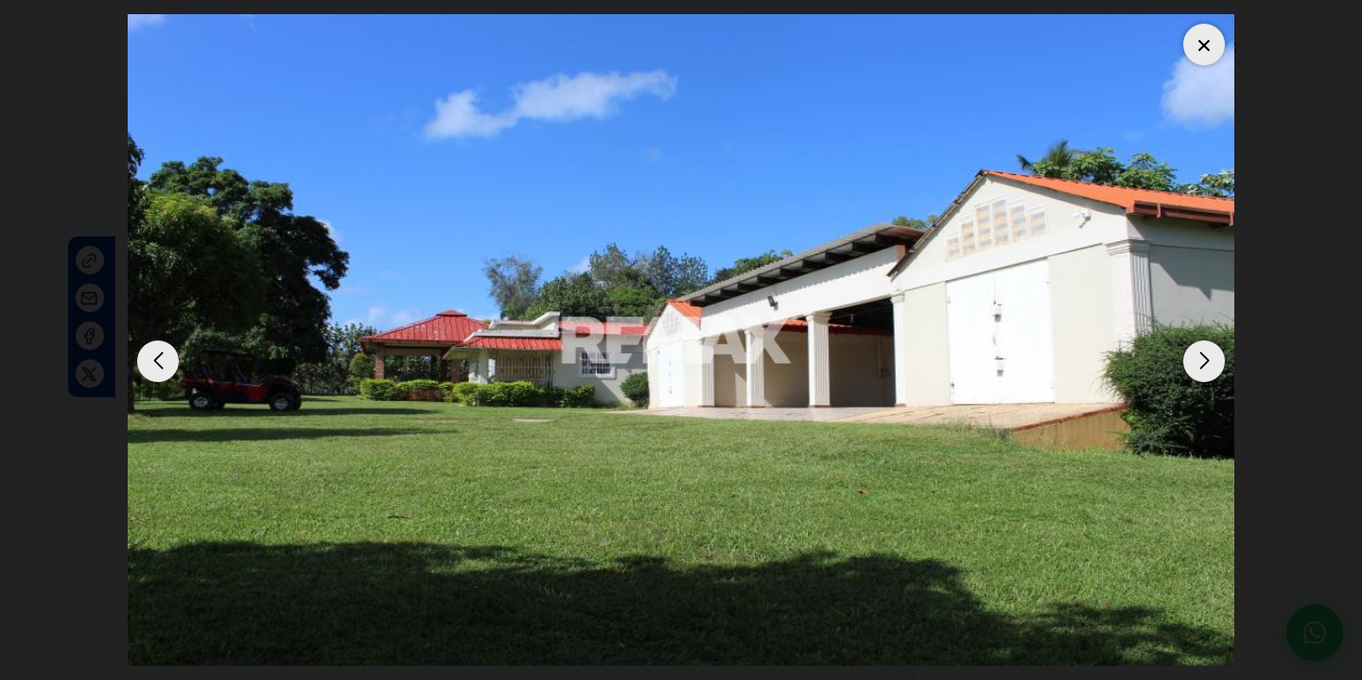
click at [1205, 348] on div "Next slide" at bounding box center [1205, 362] width 42 height 42
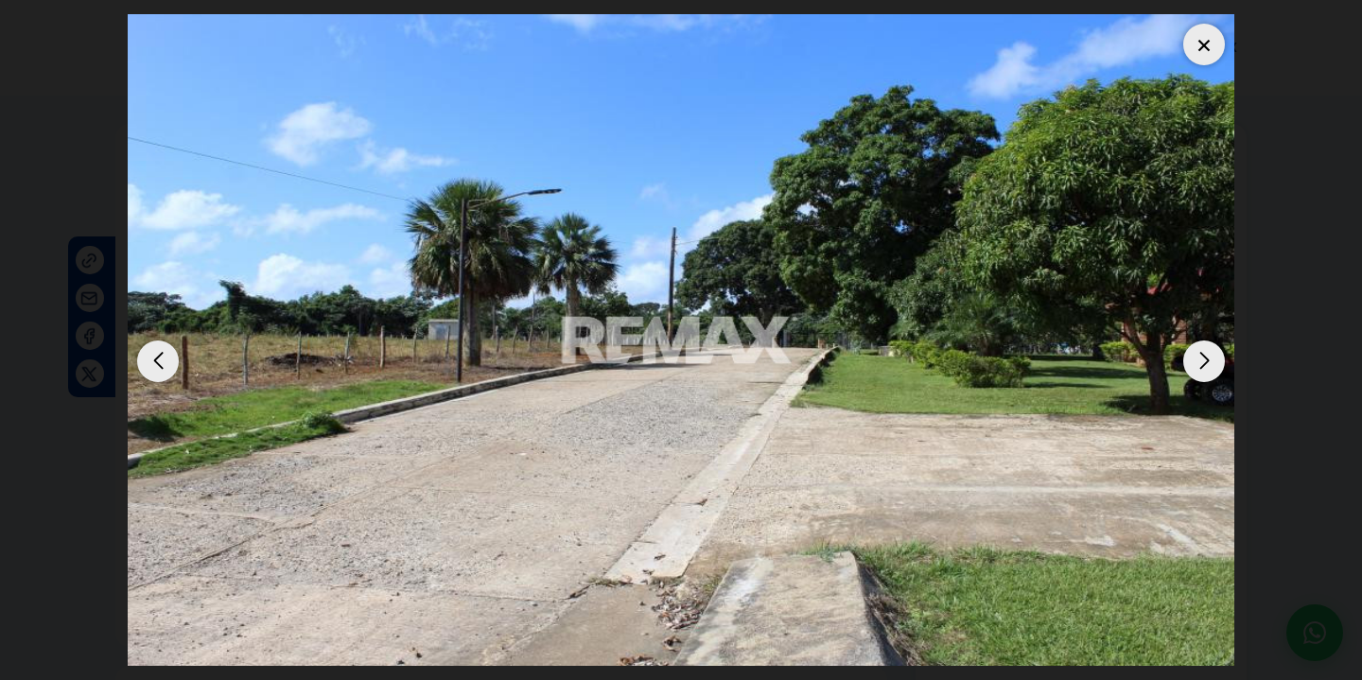
click at [1205, 348] on div "Next slide" at bounding box center [1205, 362] width 42 height 42
